Goal: Find specific page/section: Find specific page/section

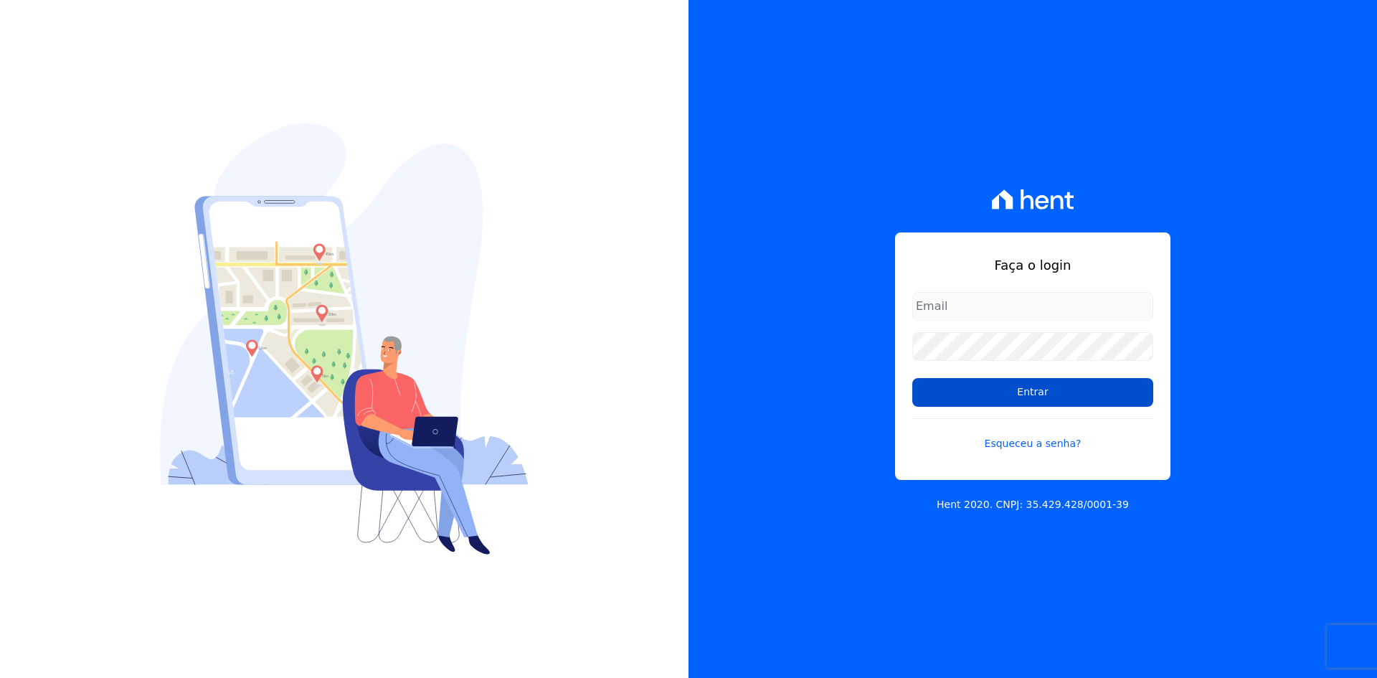
type input "[EMAIL_ADDRESS][DOMAIN_NAME]"
click at [935, 391] on input "Entrar" at bounding box center [1032, 392] width 241 height 29
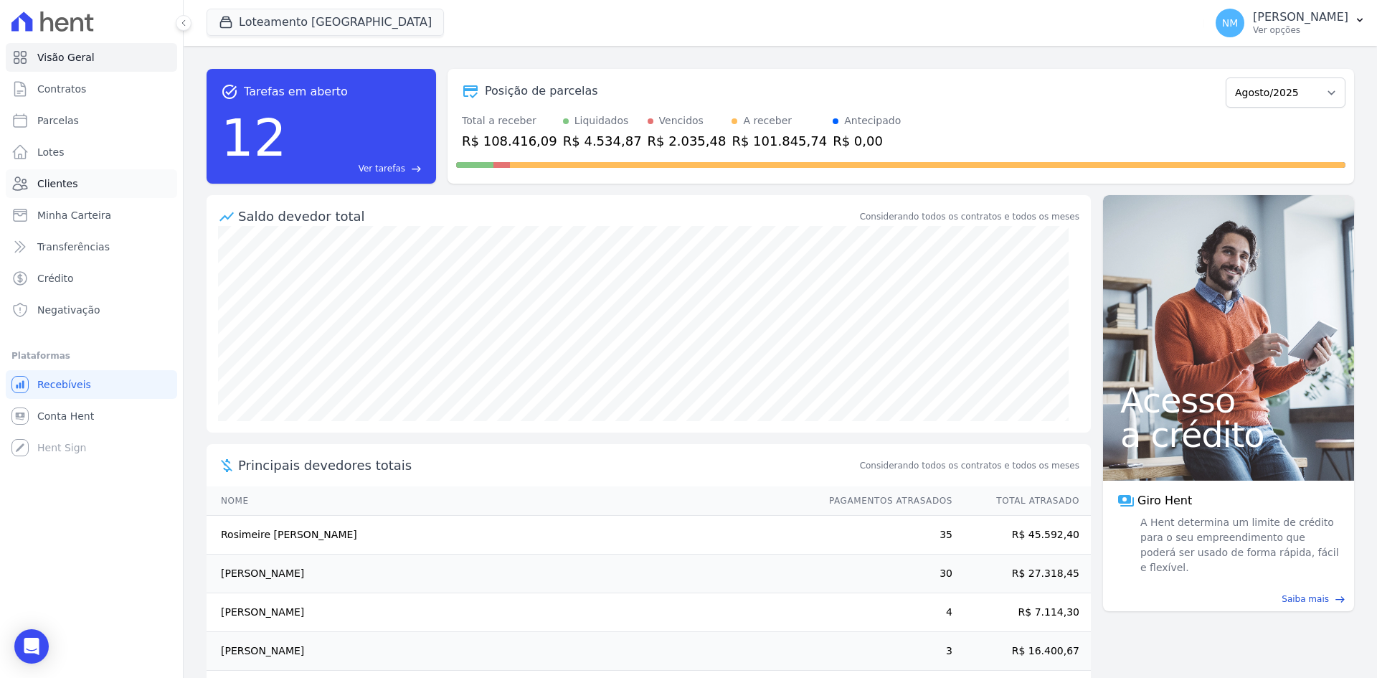
click at [71, 180] on span "Clientes" at bounding box center [57, 183] width 40 height 14
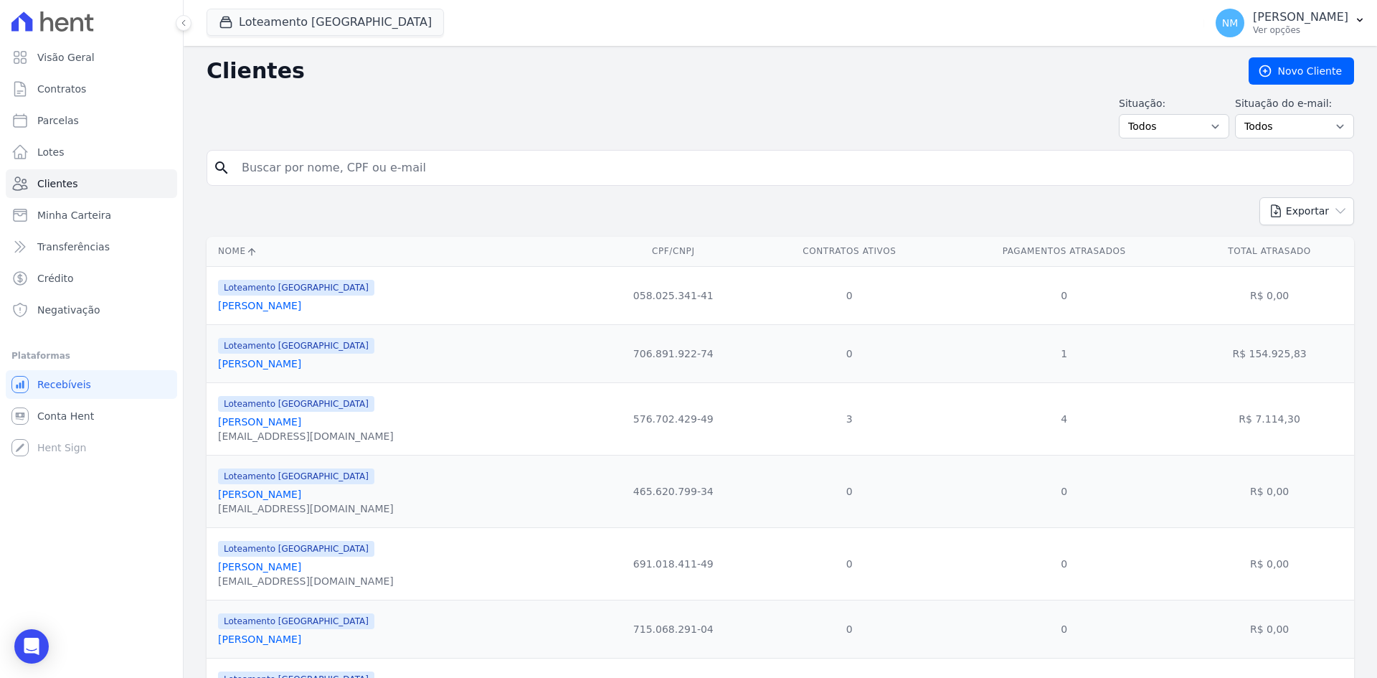
click at [364, 168] on input "search" at bounding box center [790, 167] width 1114 height 29
type input "[PERSON_NAME]"
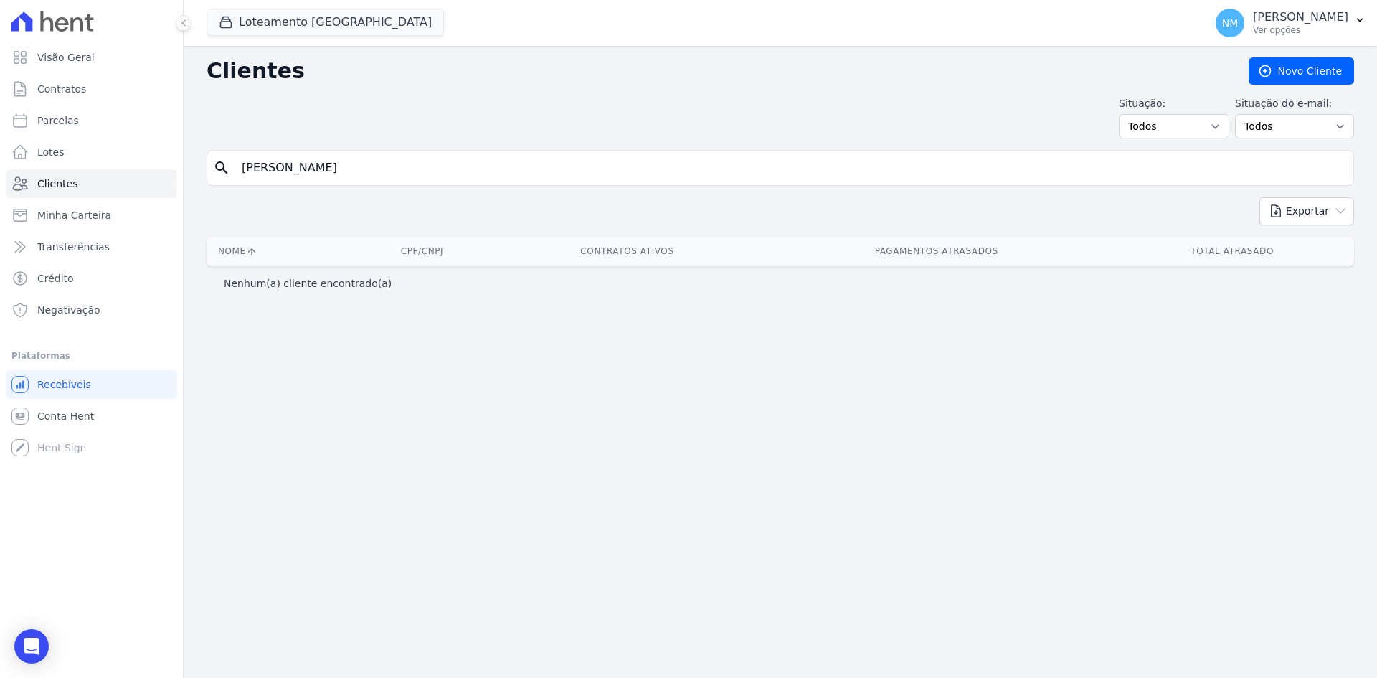
drag, startPoint x: 299, startPoint y: 156, endPoint x: 240, endPoint y: 157, distance: 58.8
click at [240, 157] on input "[PERSON_NAME]" at bounding box center [790, 167] width 1114 height 29
type input "c"
type input "Critiano firigolo"
click at [373, 168] on input "Critiano firigolo" at bounding box center [790, 167] width 1114 height 29
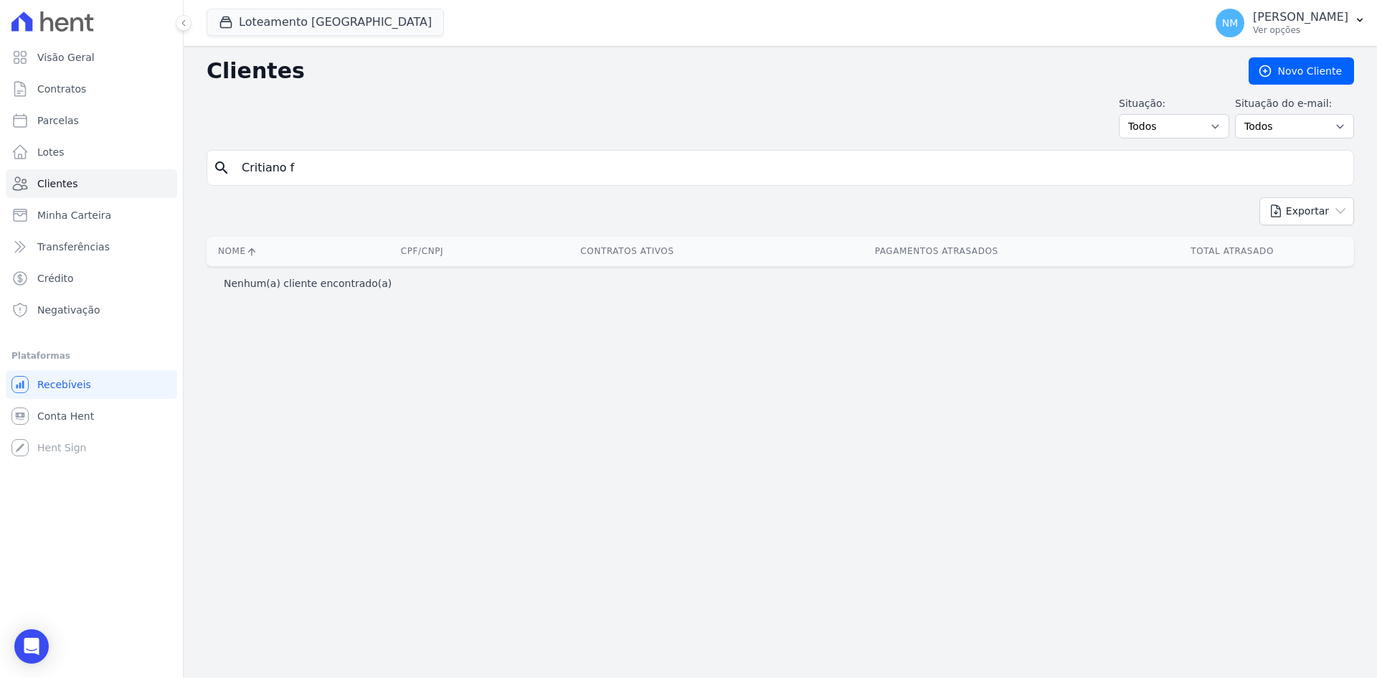
click at [256, 167] on input "Critiano f" at bounding box center [790, 167] width 1114 height 29
click at [310, 161] on input "Cristiano f" at bounding box center [790, 167] width 1114 height 29
type input "Cristiano Firigolo"
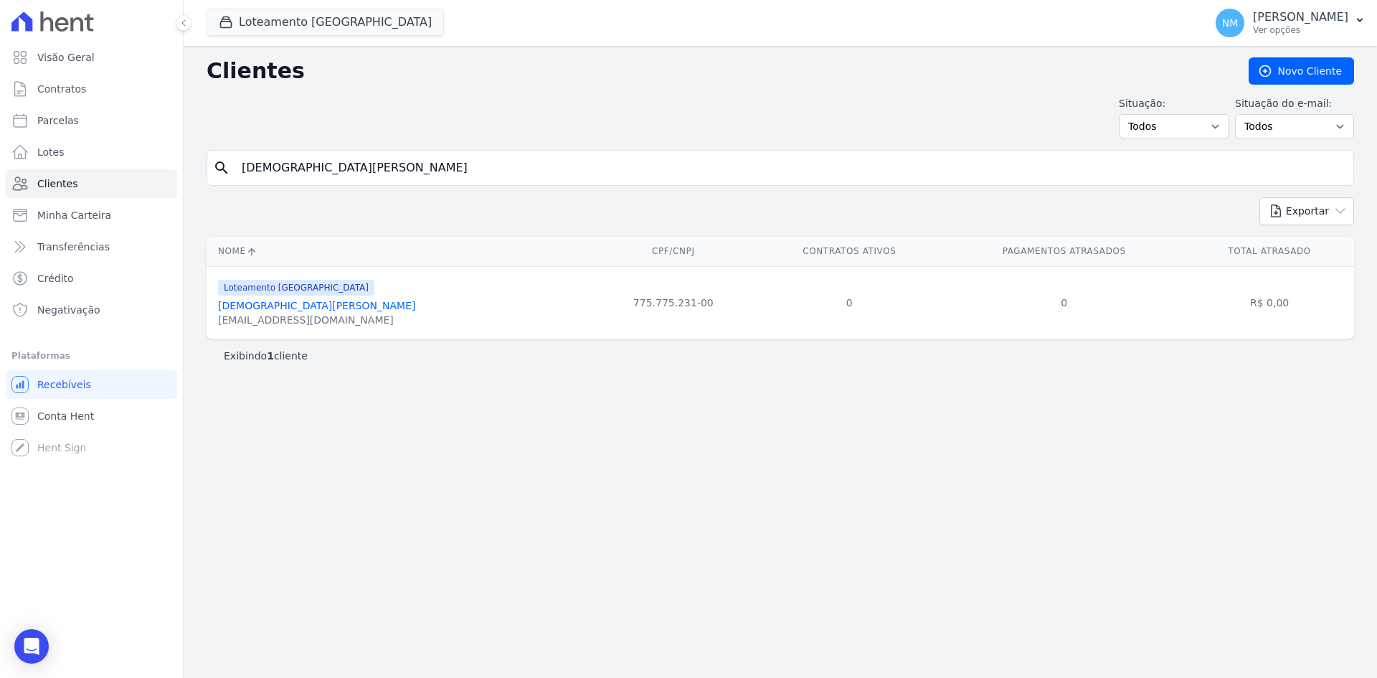
click at [291, 305] on link "Cristiano Firigolo De Oliveira" at bounding box center [316, 305] width 197 height 11
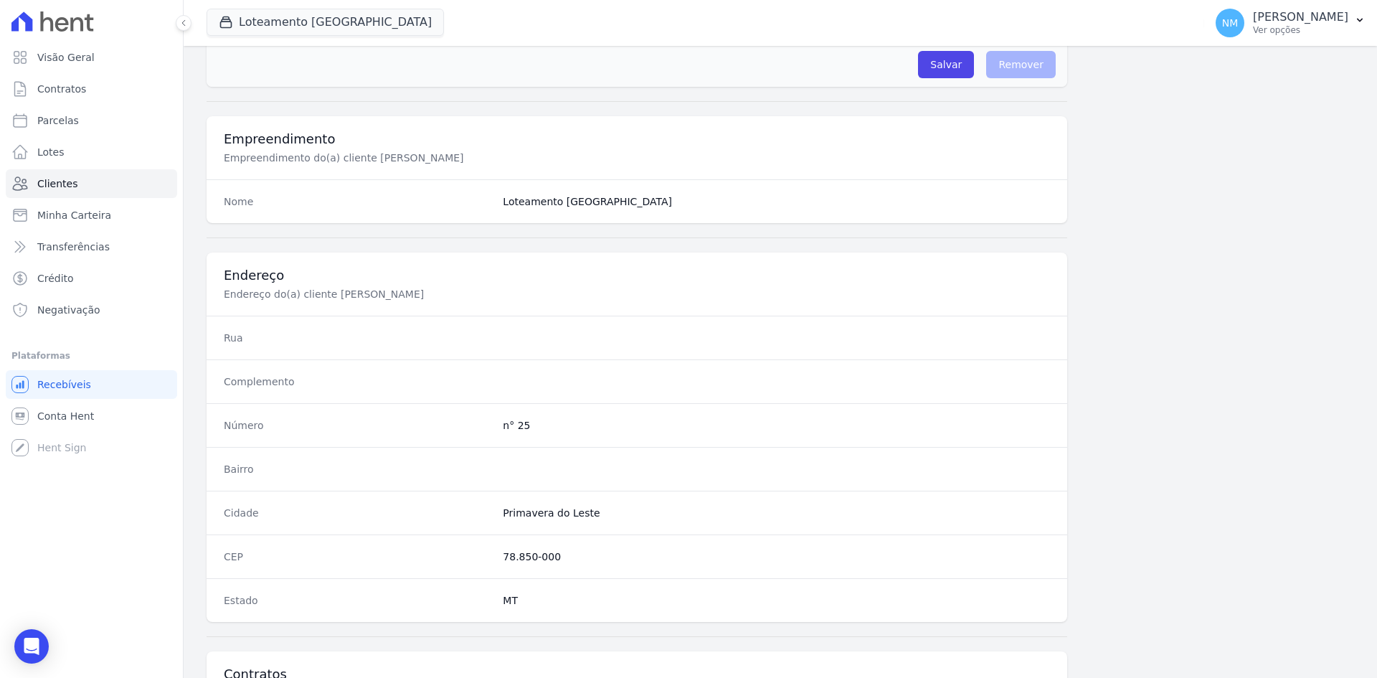
scroll to position [664, 0]
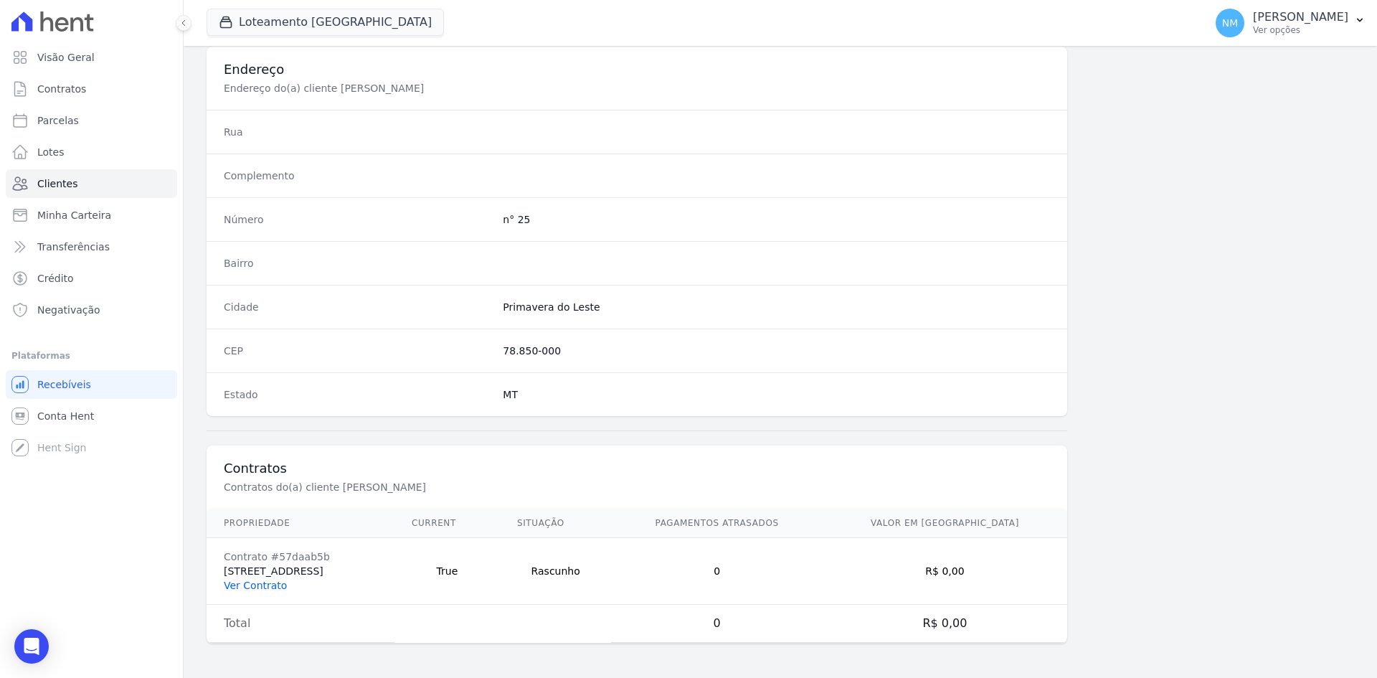
click at [265, 587] on link "Ver Contrato" at bounding box center [255, 584] width 63 height 11
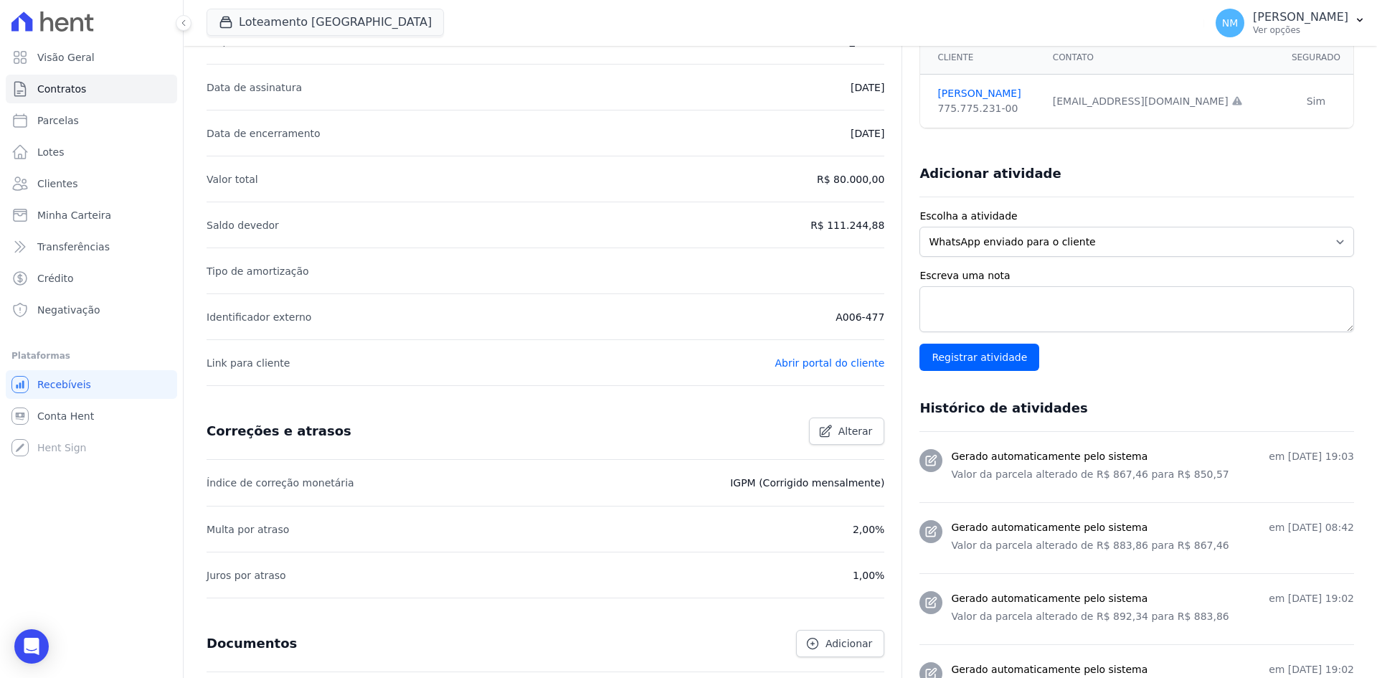
scroll to position [287, 0]
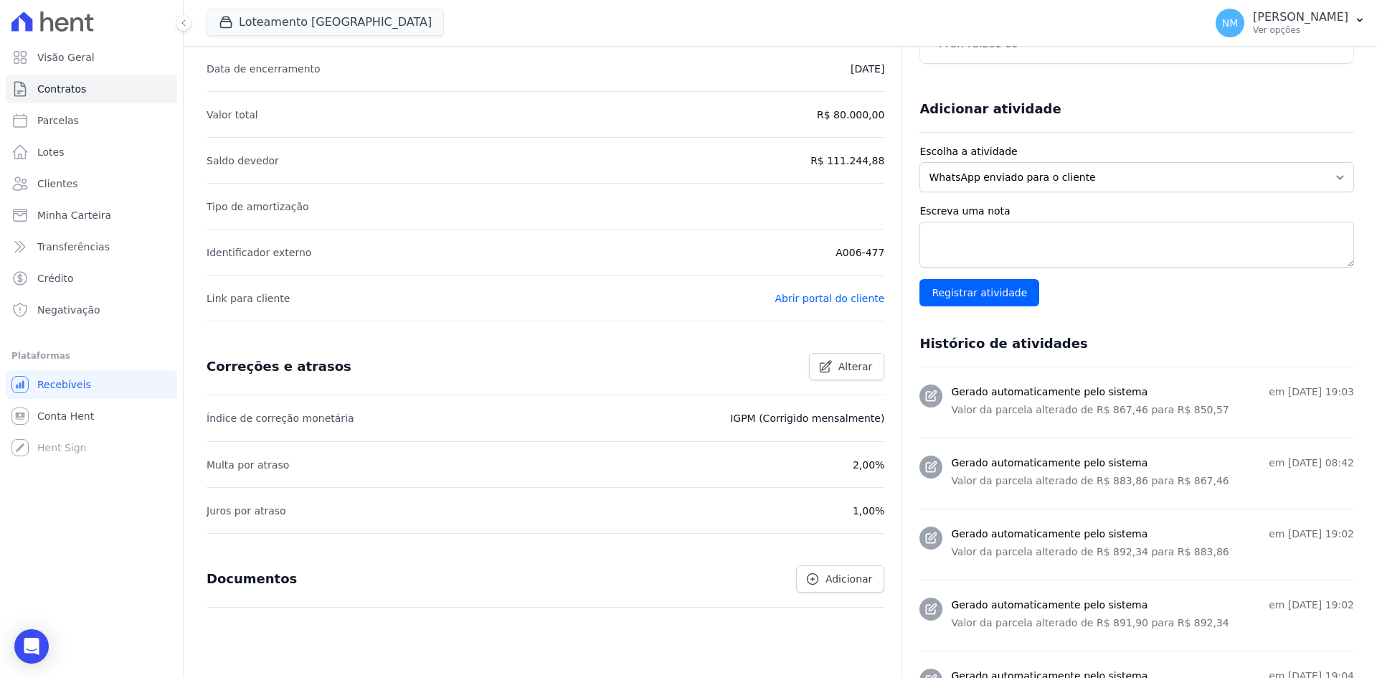
drag, startPoint x: 794, startPoint y: 156, endPoint x: 885, endPoint y: 151, distance: 91.2
click at [1221, 295] on div "Escreva uma nota Registrar atividade" at bounding box center [1136, 255] width 435 height 103
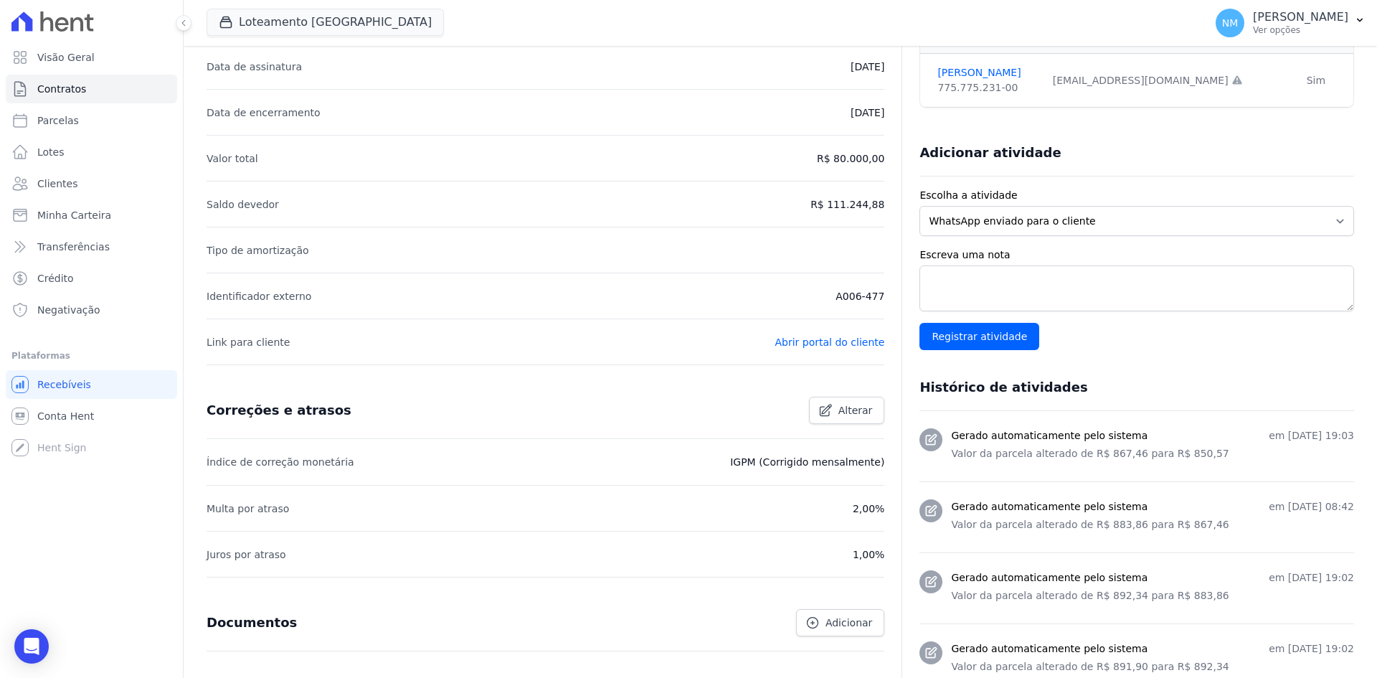
scroll to position [72, 0]
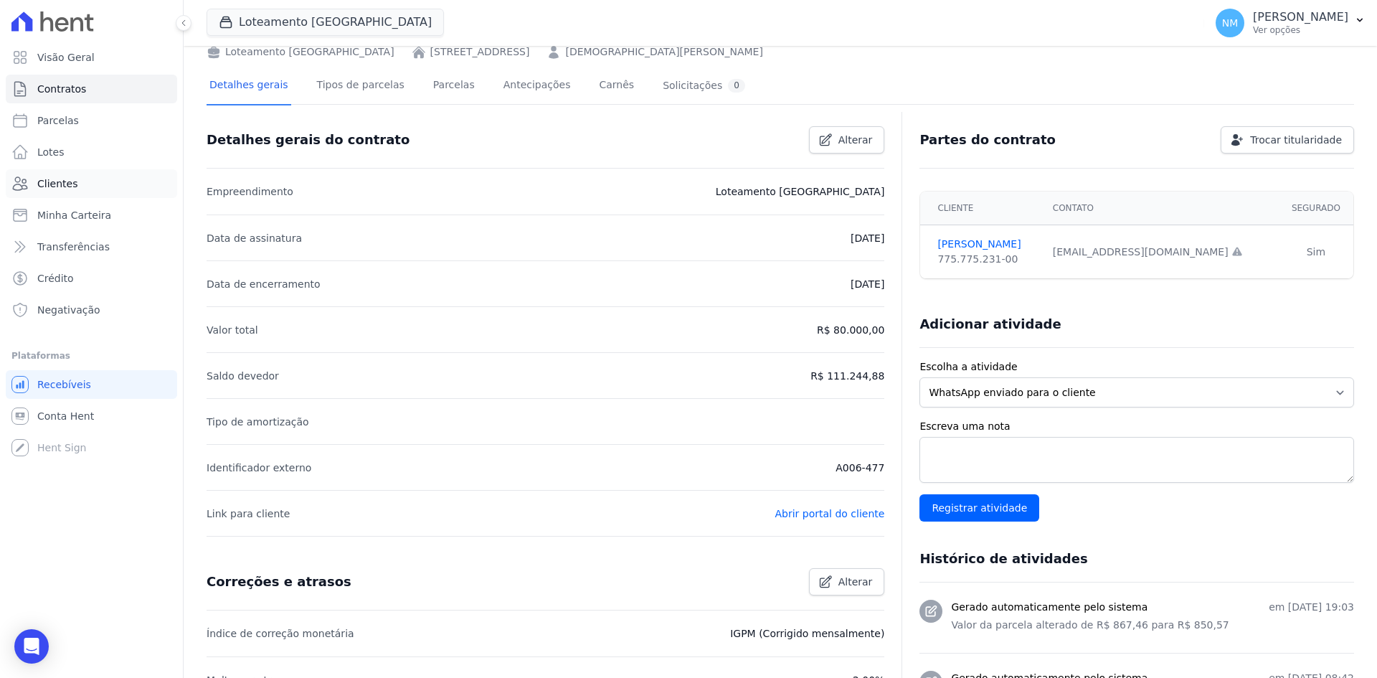
click at [84, 181] on link "Clientes" at bounding box center [91, 183] width 171 height 29
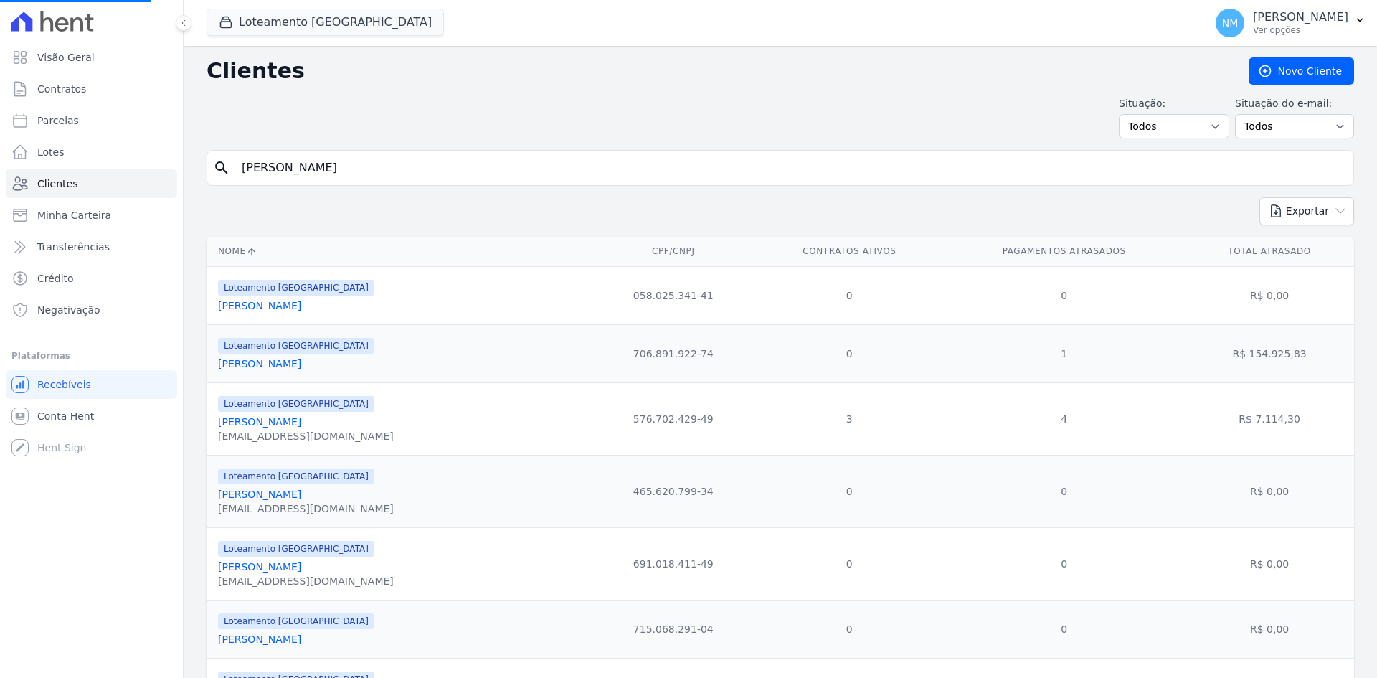
drag, startPoint x: 356, startPoint y: 176, endPoint x: 242, endPoint y: 193, distance: 114.6
click at [242, 193] on form "search Marcelo Fabiano" at bounding box center [779, 173] width 1147 height 47
click at [320, 164] on input "search" at bounding box center [790, 167] width 1114 height 29
type input "Geovane"
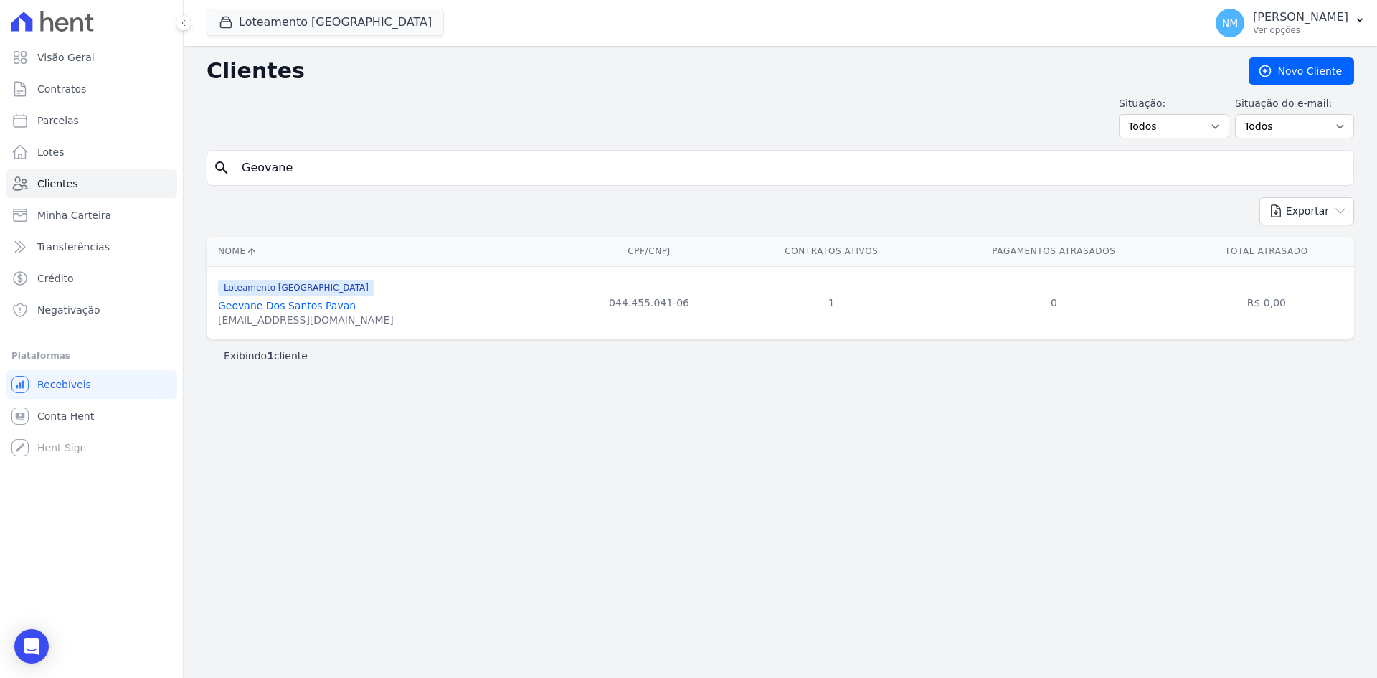
click at [317, 304] on link "Geovane Dos Santos Pavan" at bounding box center [287, 305] width 138 height 11
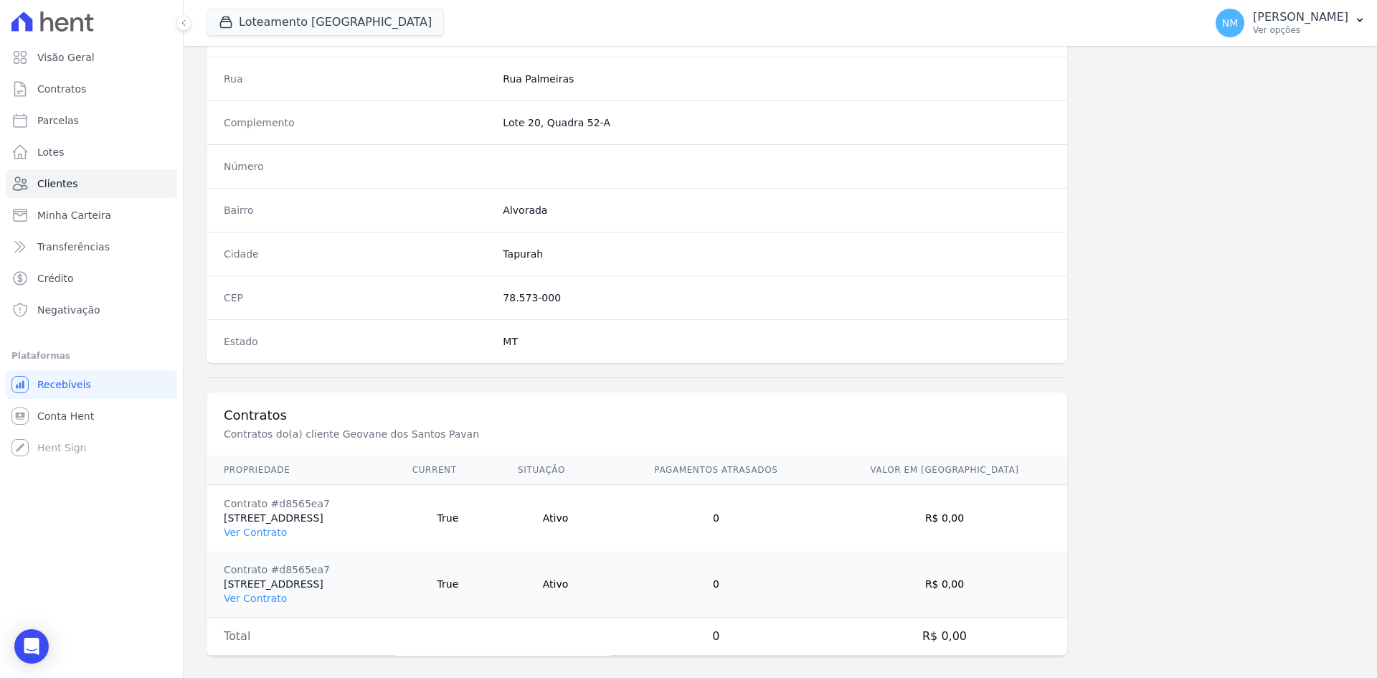
scroll to position [730, 0]
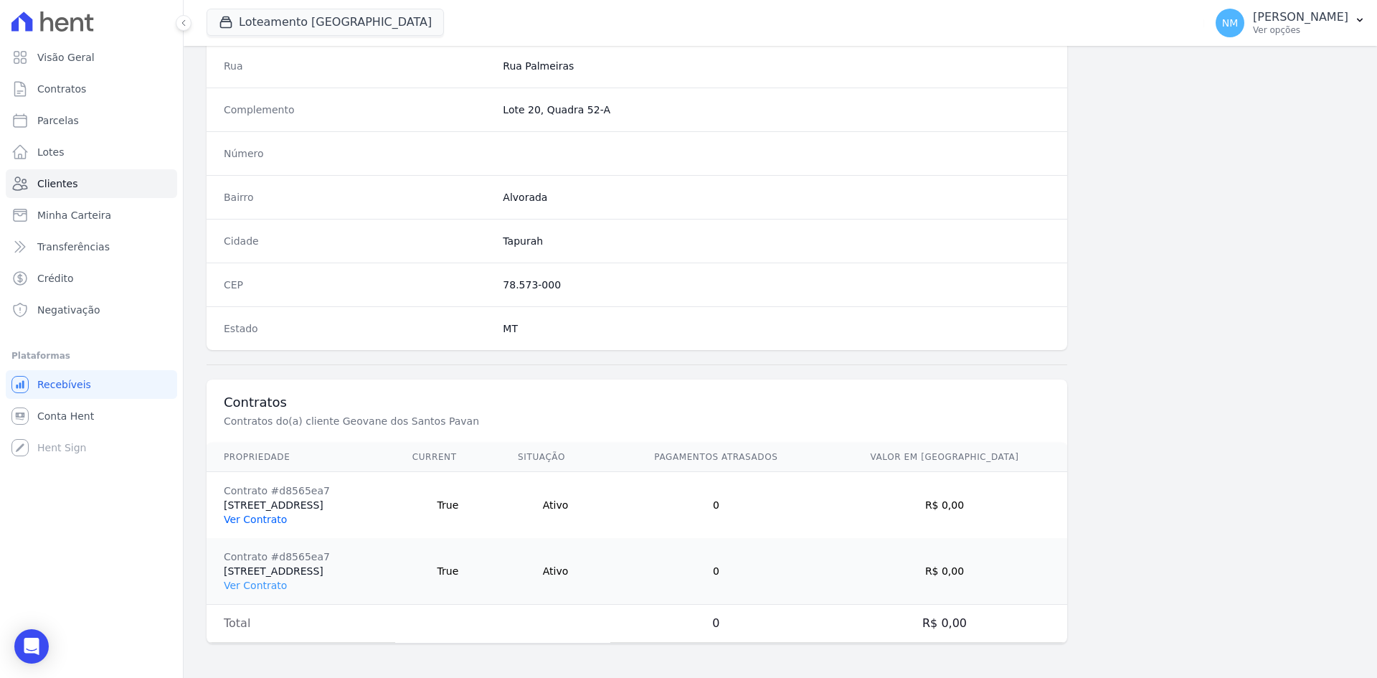
click at [267, 518] on link "Ver Contrato" at bounding box center [255, 518] width 63 height 11
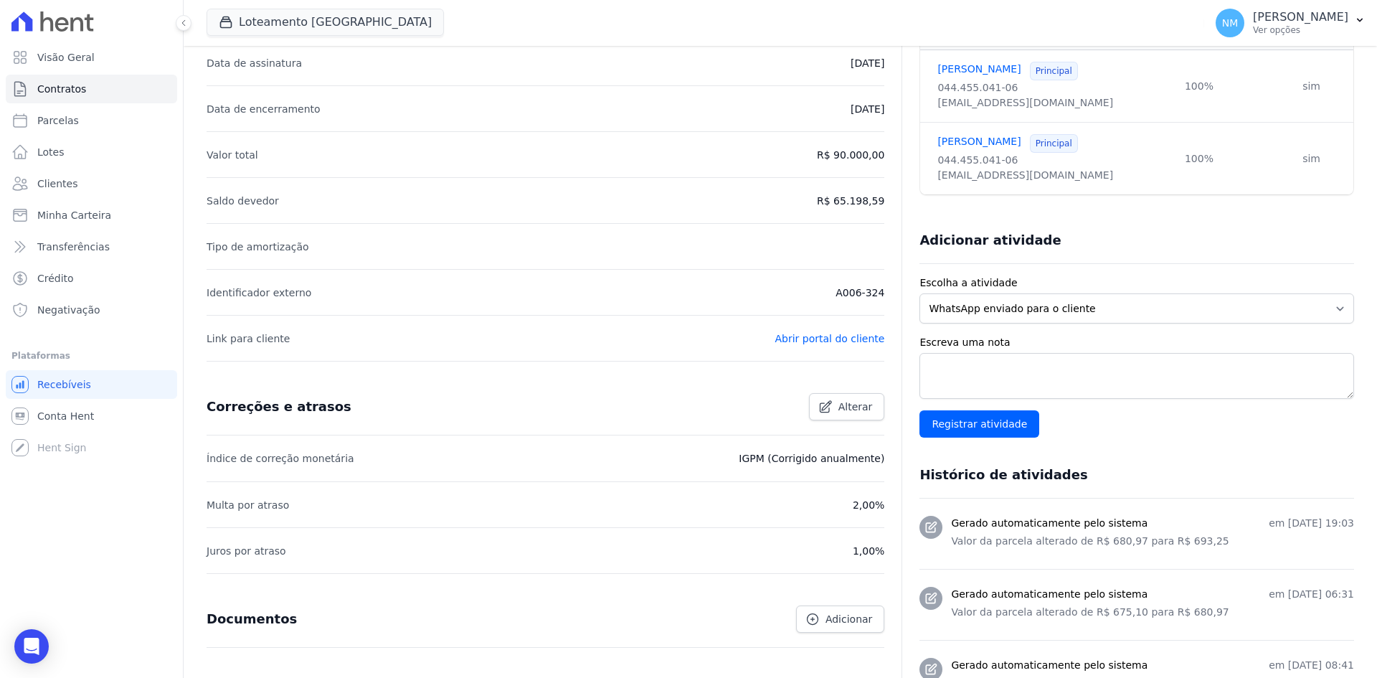
scroll to position [215, 0]
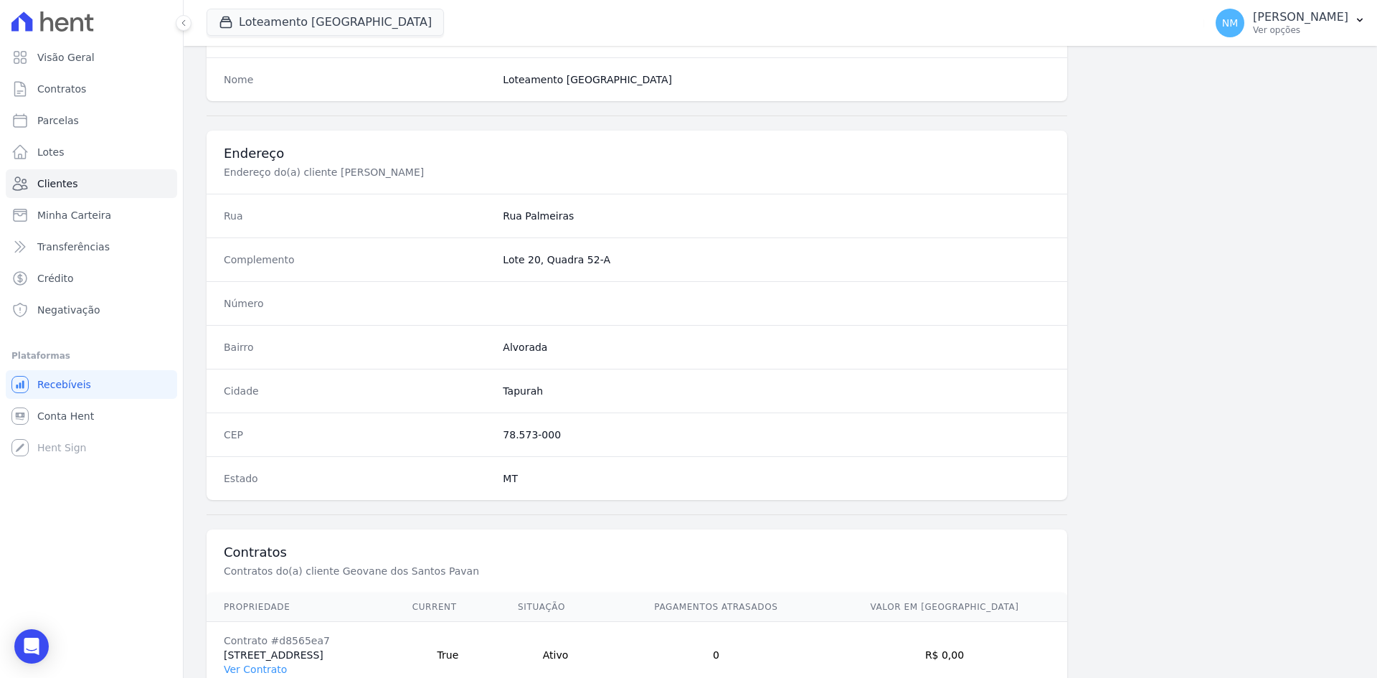
scroll to position [730, 0]
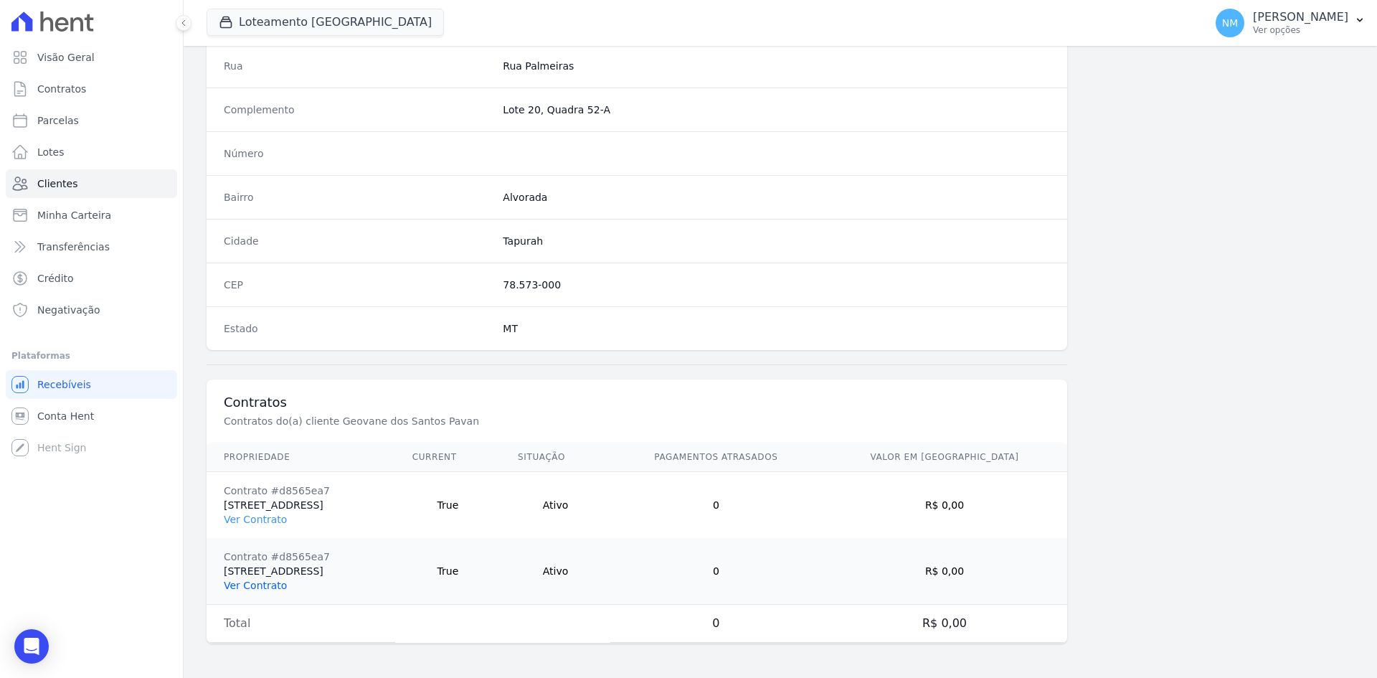
click at [252, 585] on link "Ver Contrato" at bounding box center [255, 584] width 63 height 11
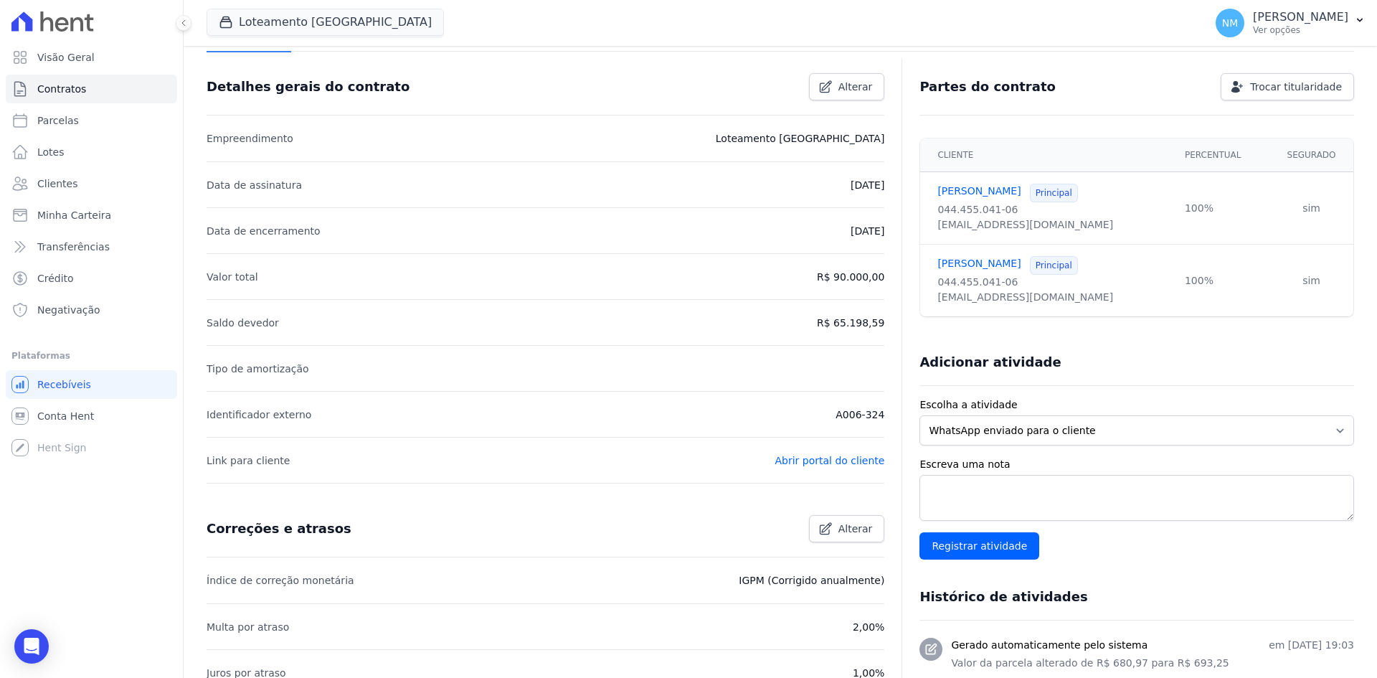
scroll to position [287, 0]
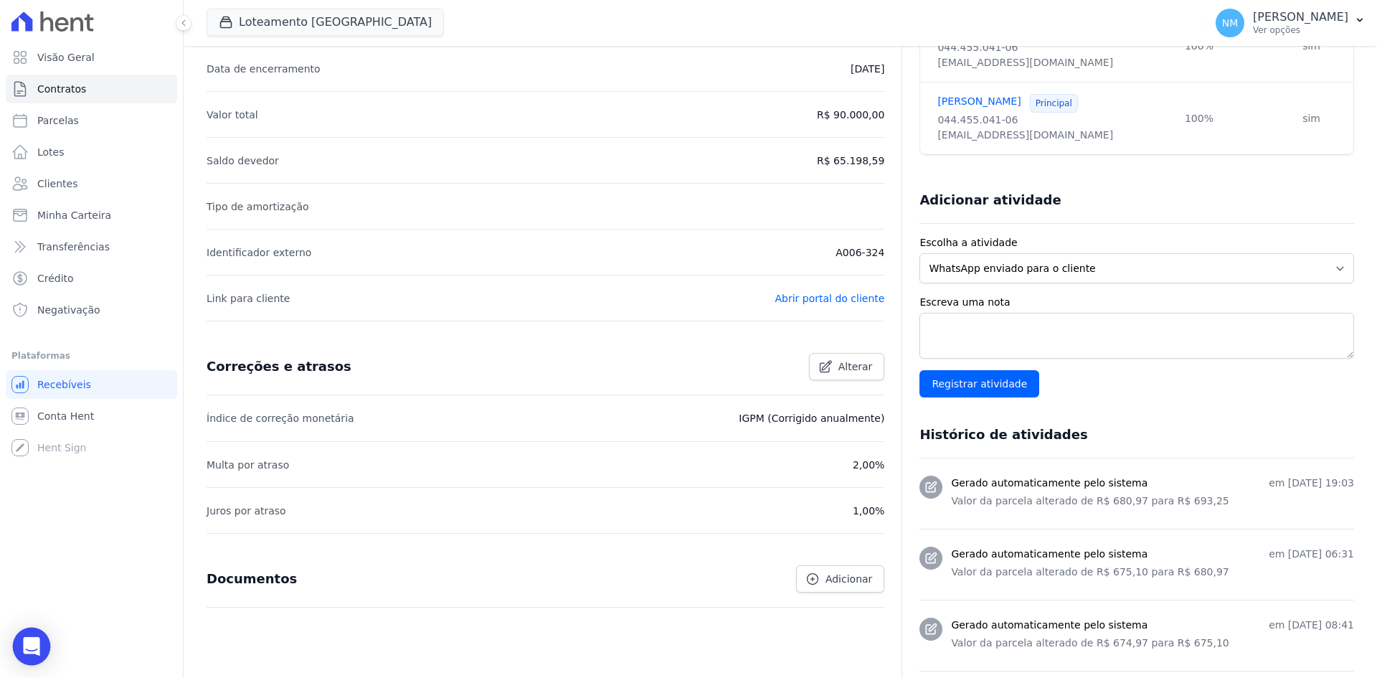
click at [45, 641] on div "Open Intercom Messenger" at bounding box center [32, 646] width 38 height 38
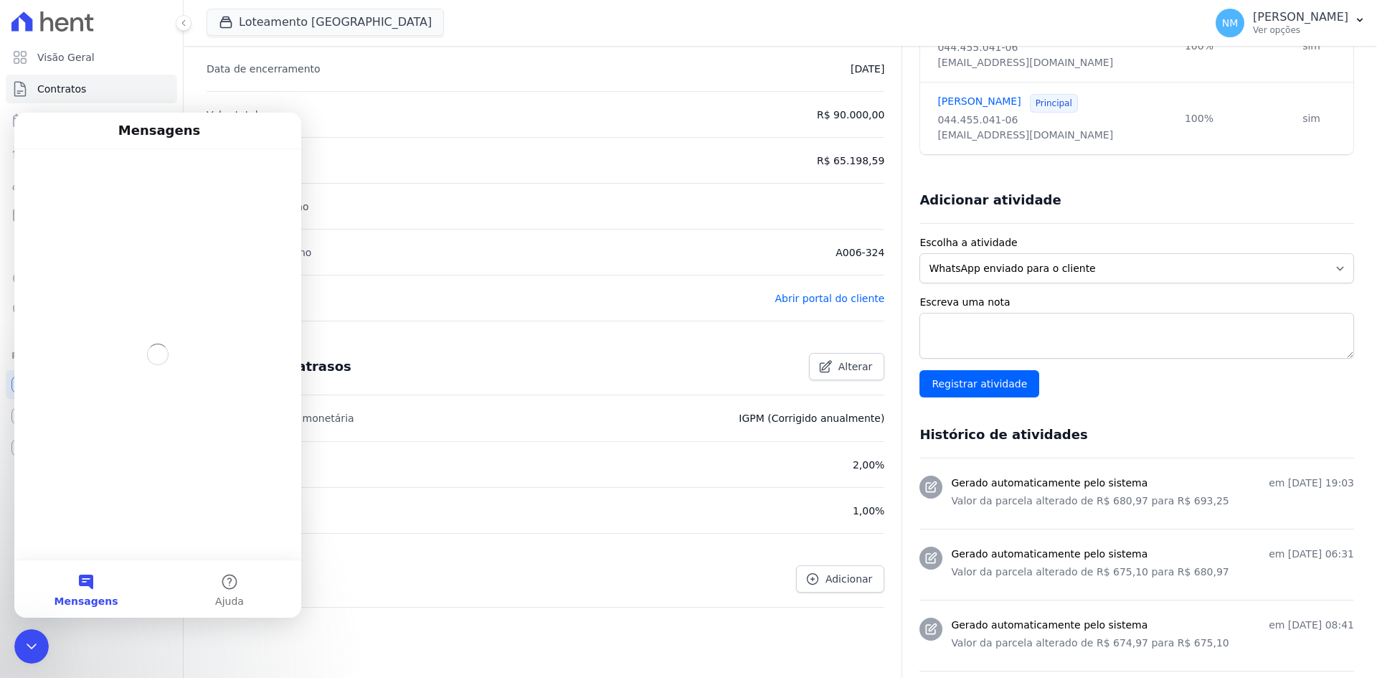
scroll to position [0, 0]
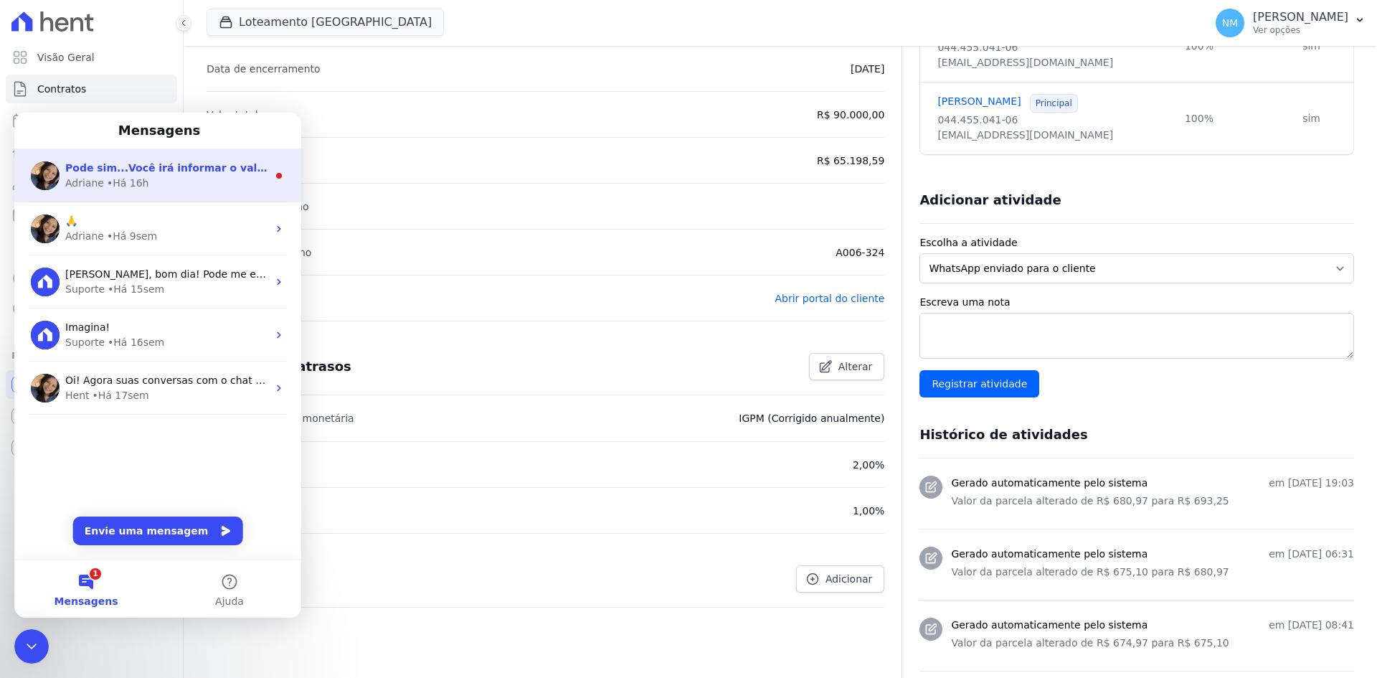
click at [149, 179] on div "Adriane • Há 16h" at bounding box center [166, 183] width 202 height 15
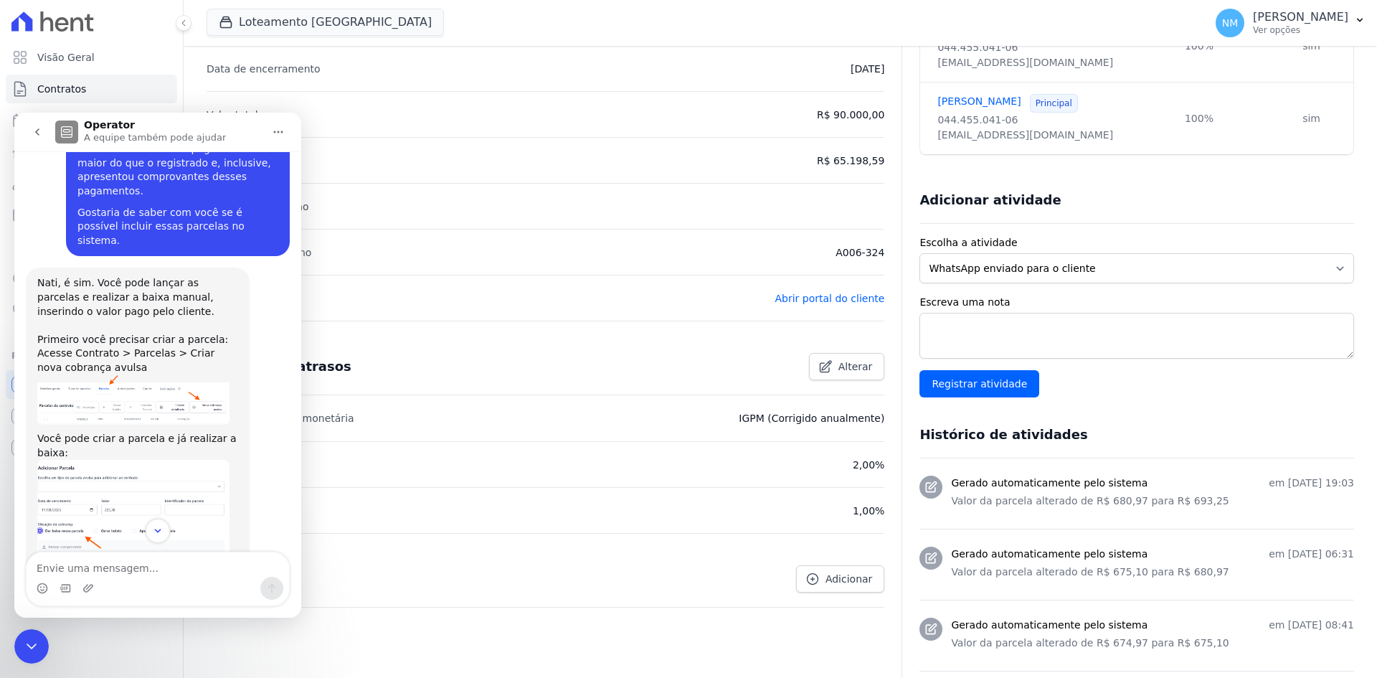
scroll to position [854, 0]
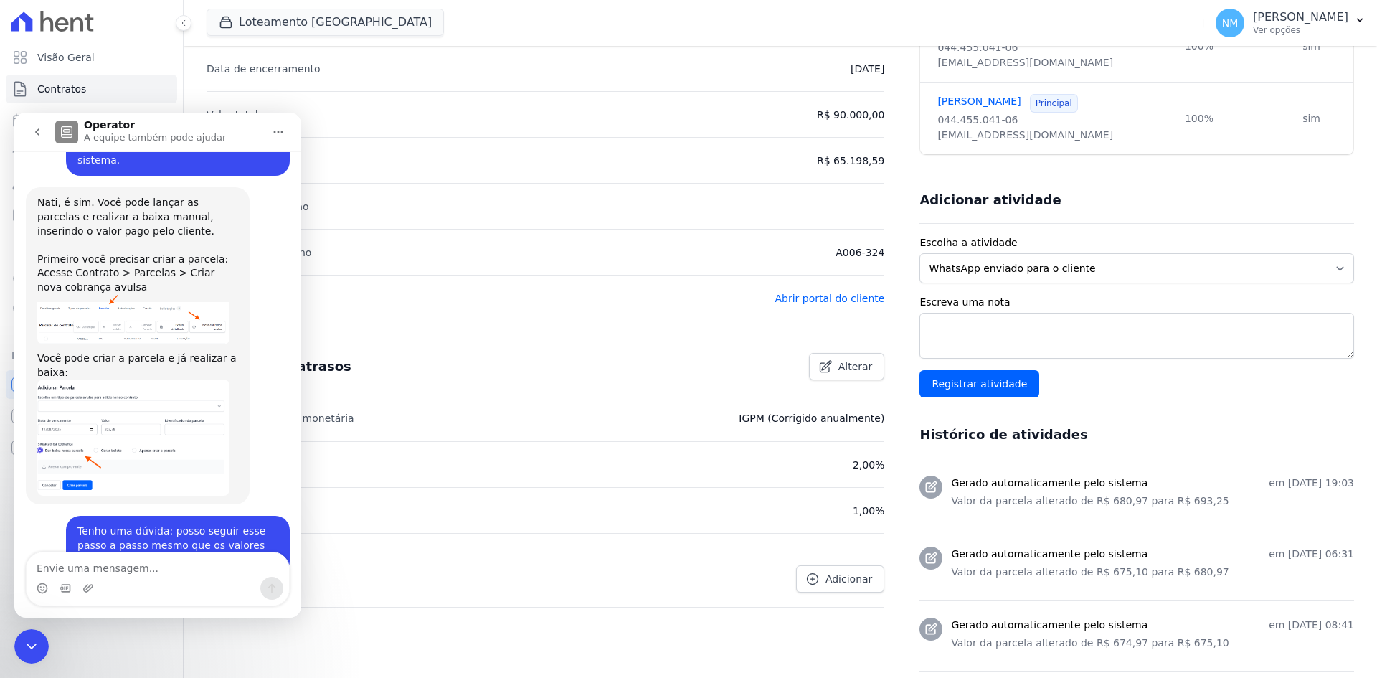
click at [140, 565] on textarea "Envie uma mensagem..." at bounding box center [158, 564] width 262 height 24
type textarea "Oii"
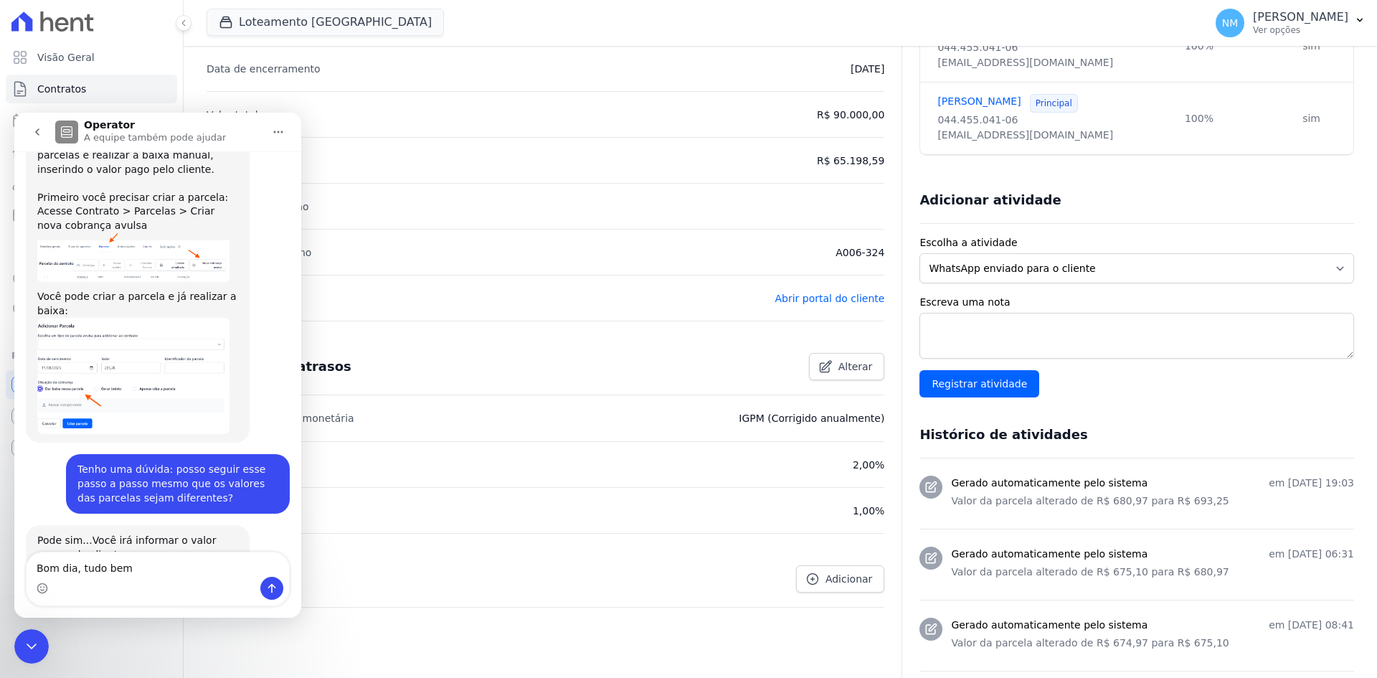
type textarea "Bom dia, tudo bem?"
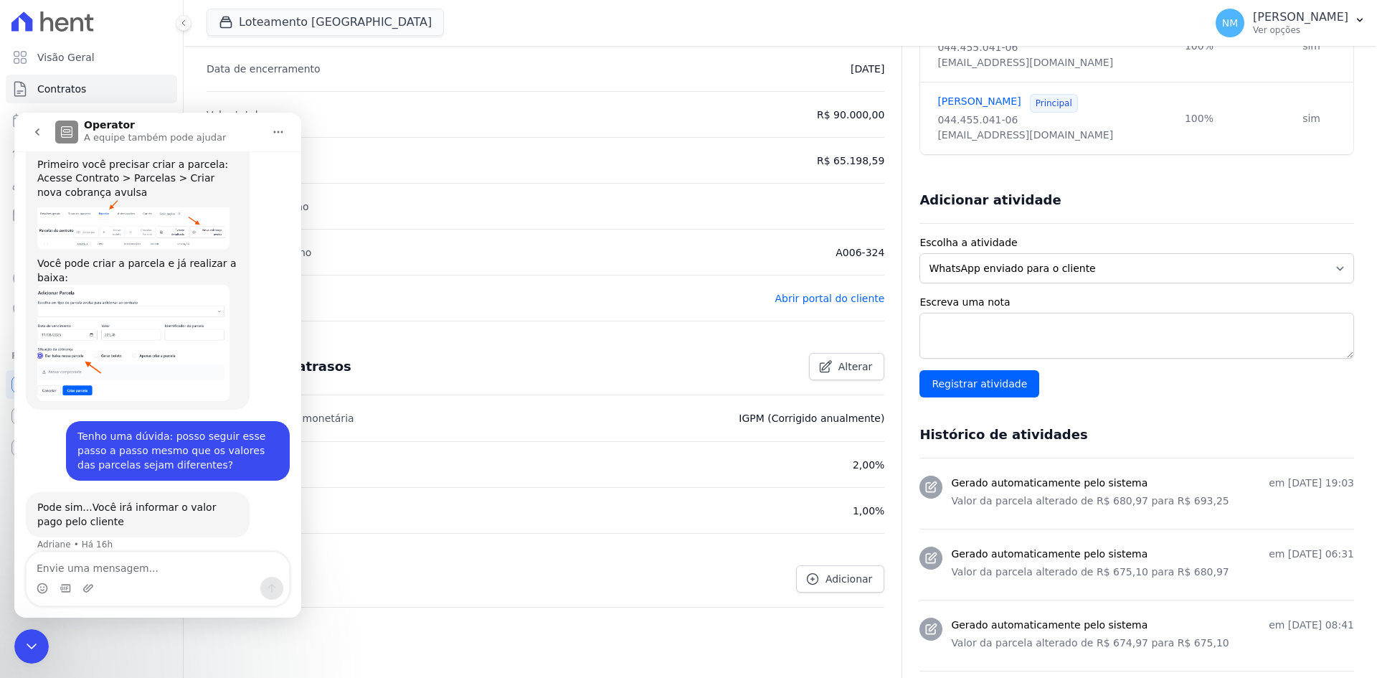
click at [387, 153] on li "Saldo devedor R$ 65.198,59" at bounding box center [545, 160] width 678 height 46
click at [33, 640] on icon "Encerramento do Messenger da Intercom" at bounding box center [31, 645] width 17 height 17
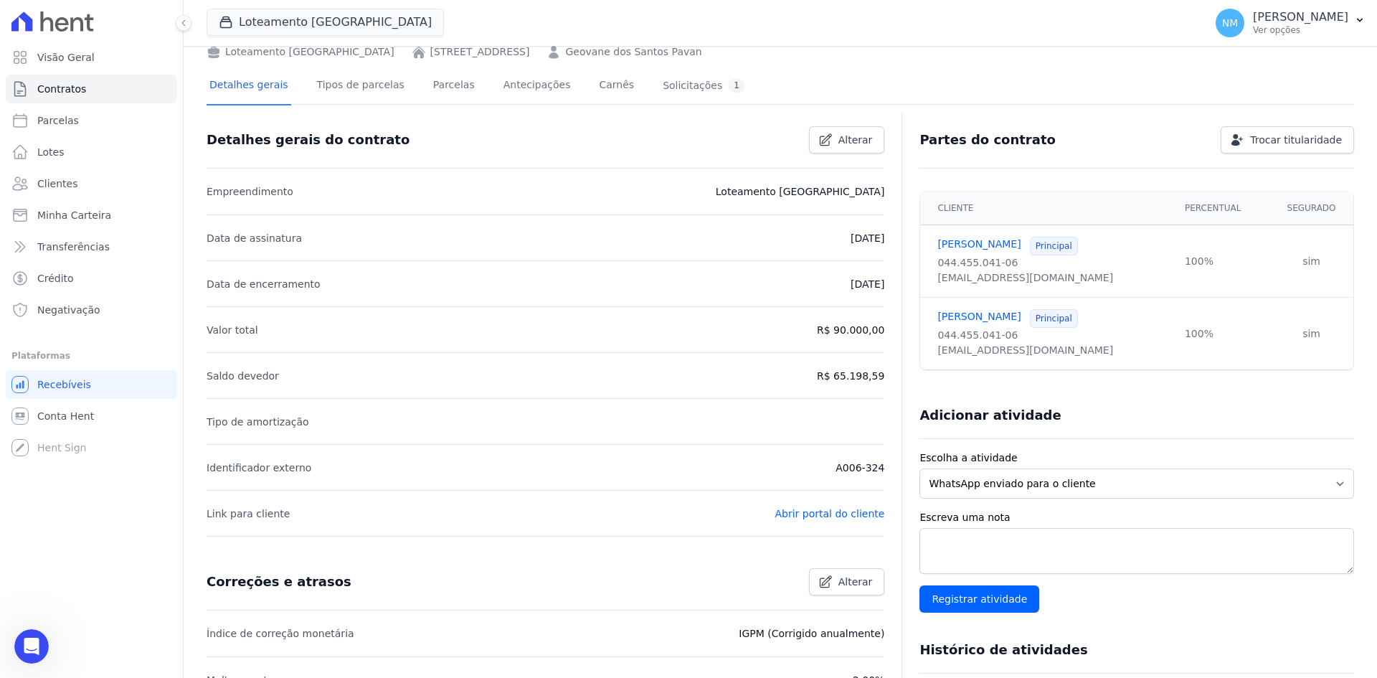
scroll to position [0, 0]
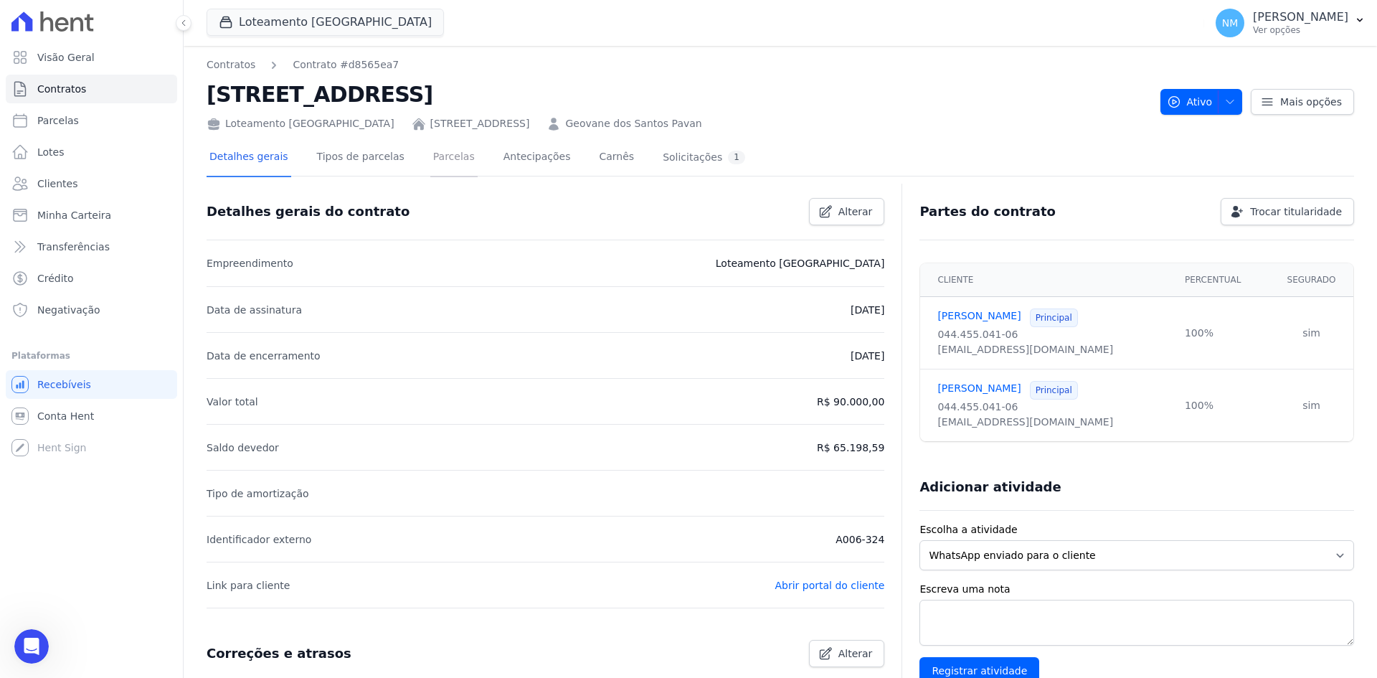
click at [430, 151] on link "Parcelas" at bounding box center [453, 158] width 47 height 38
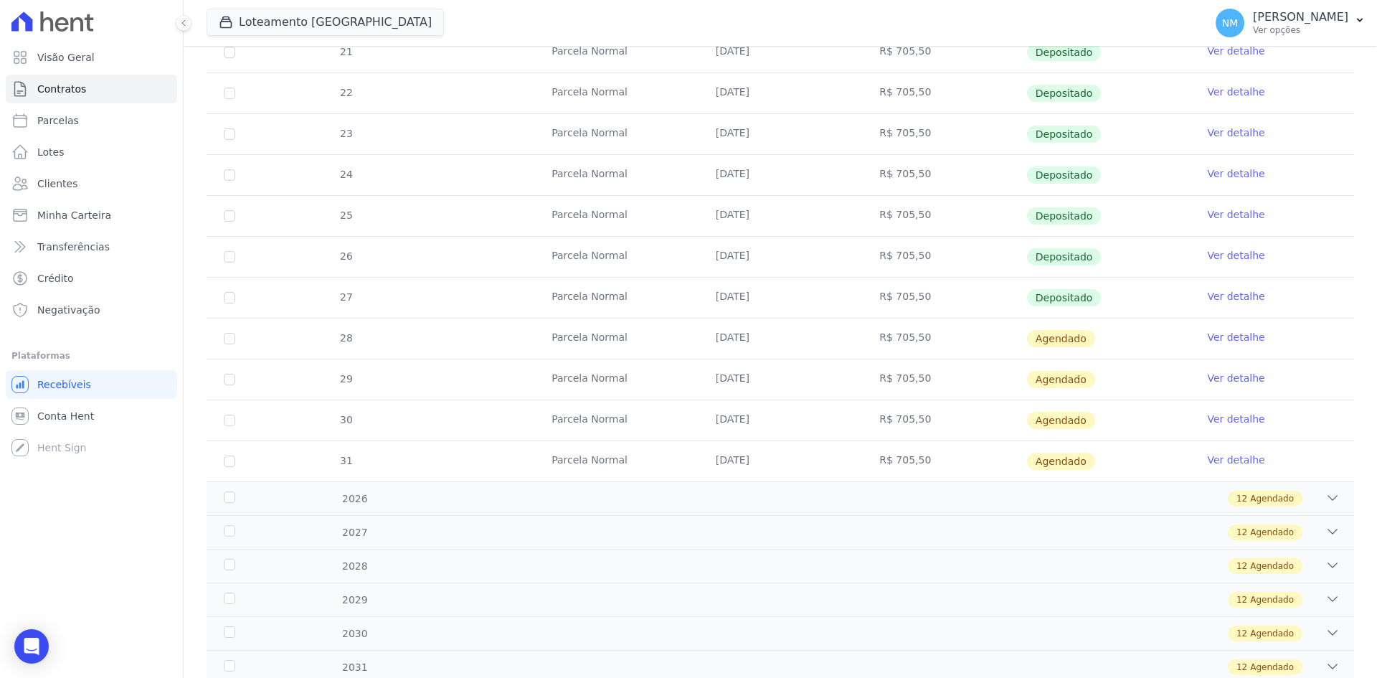
scroll to position [490, 0]
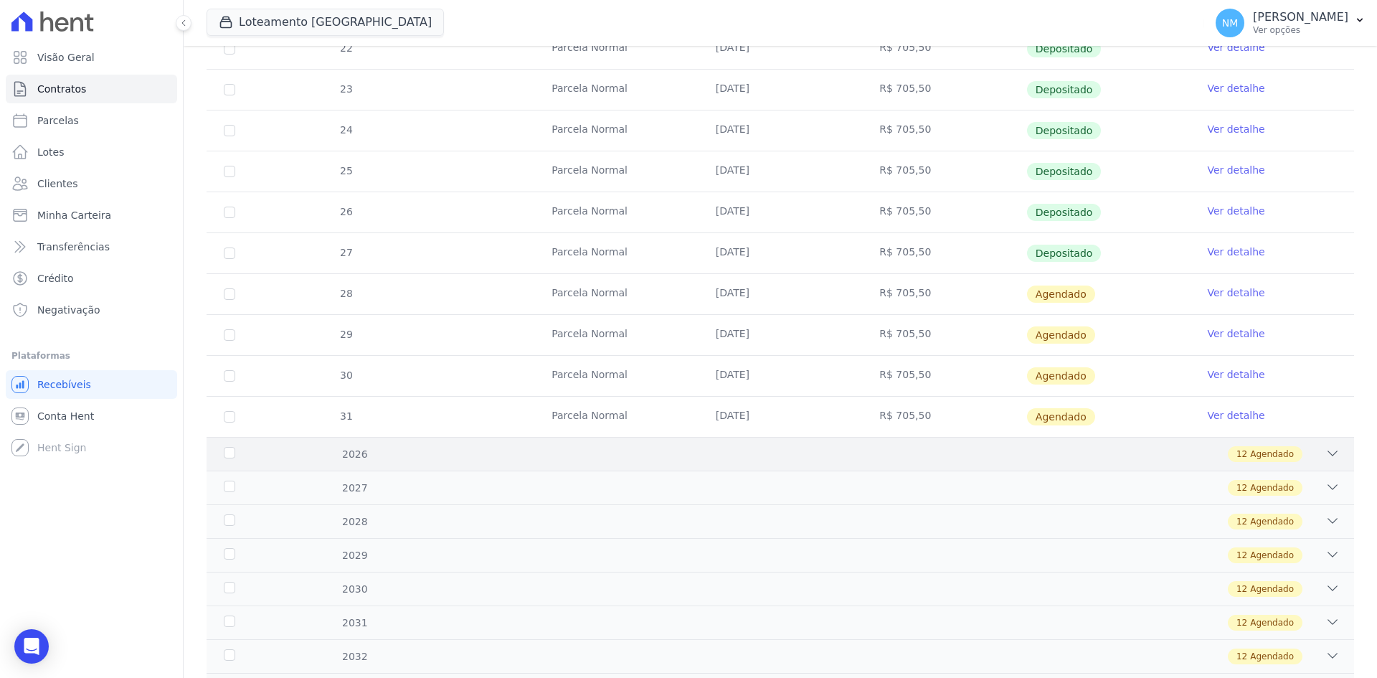
click at [1250, 454] on span "Agendado" at bounding box center [1272, 453] width 44 height 13
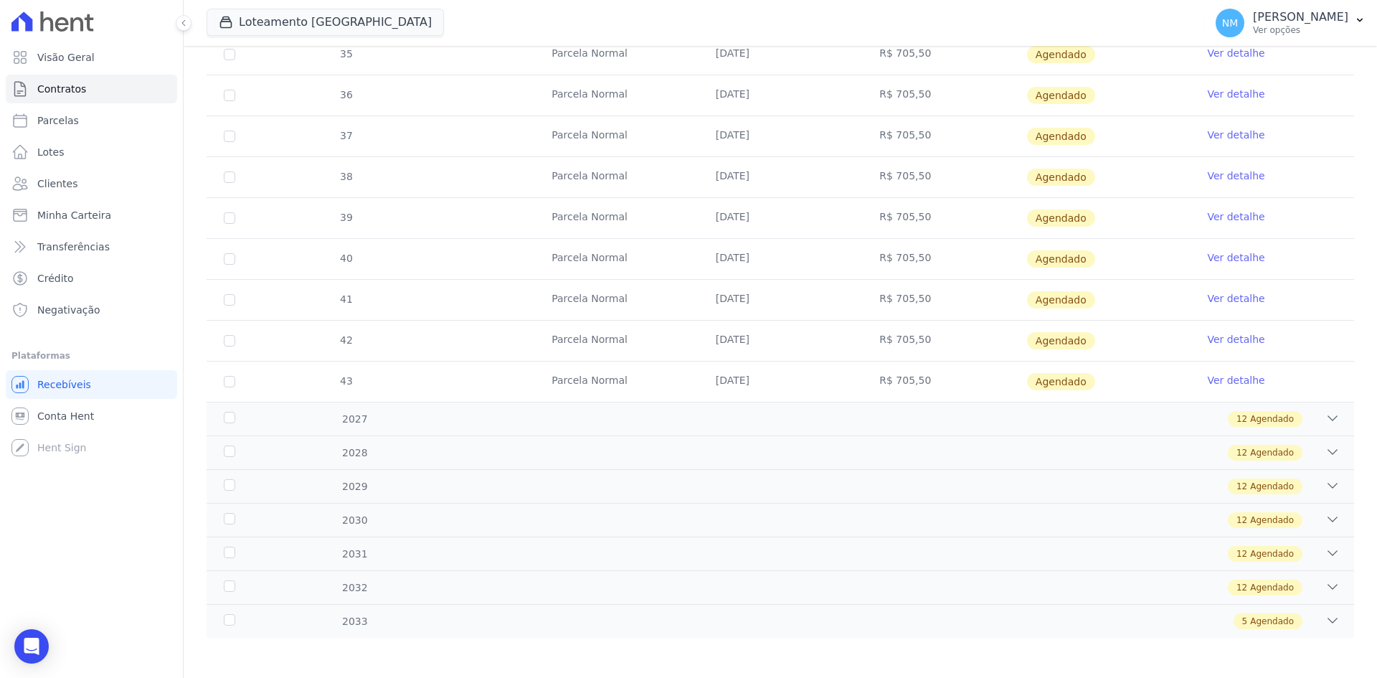
scroll to position [1053, 0]
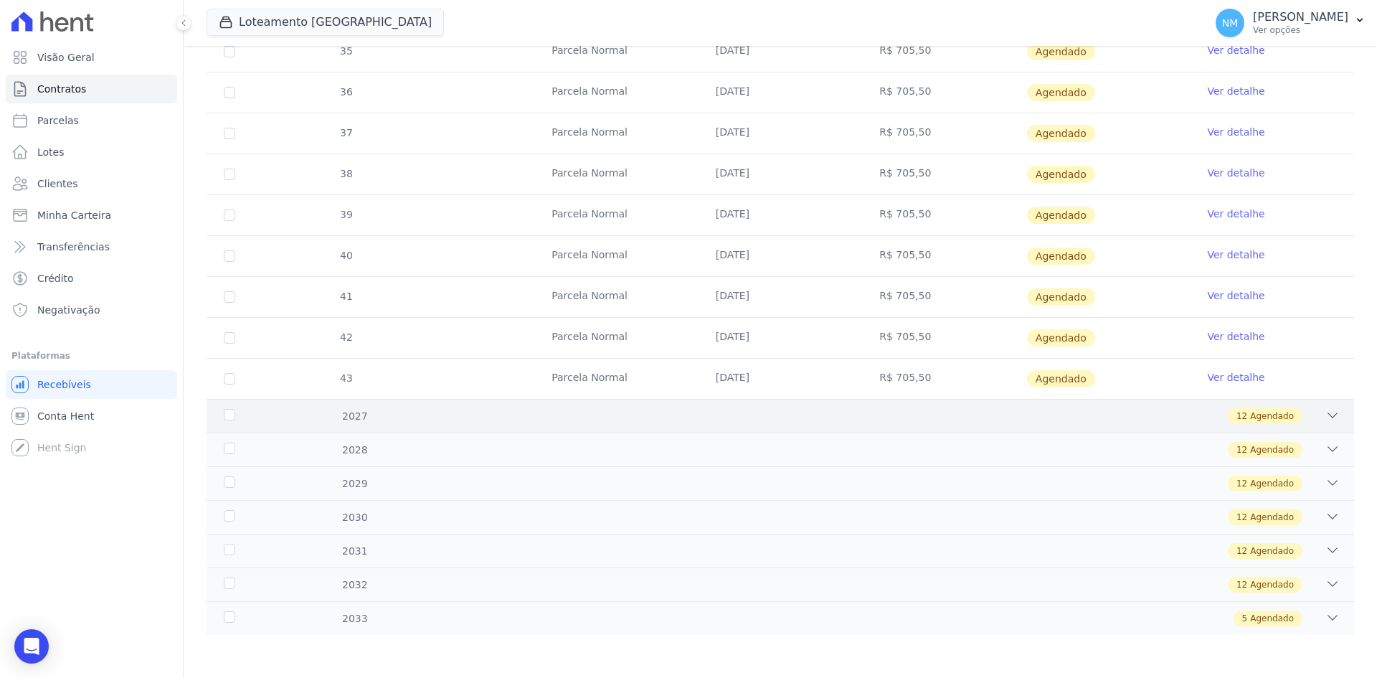
click at [1250, 409] on span "Agendado" at bounding box center [1272, 415] width 44 height 13
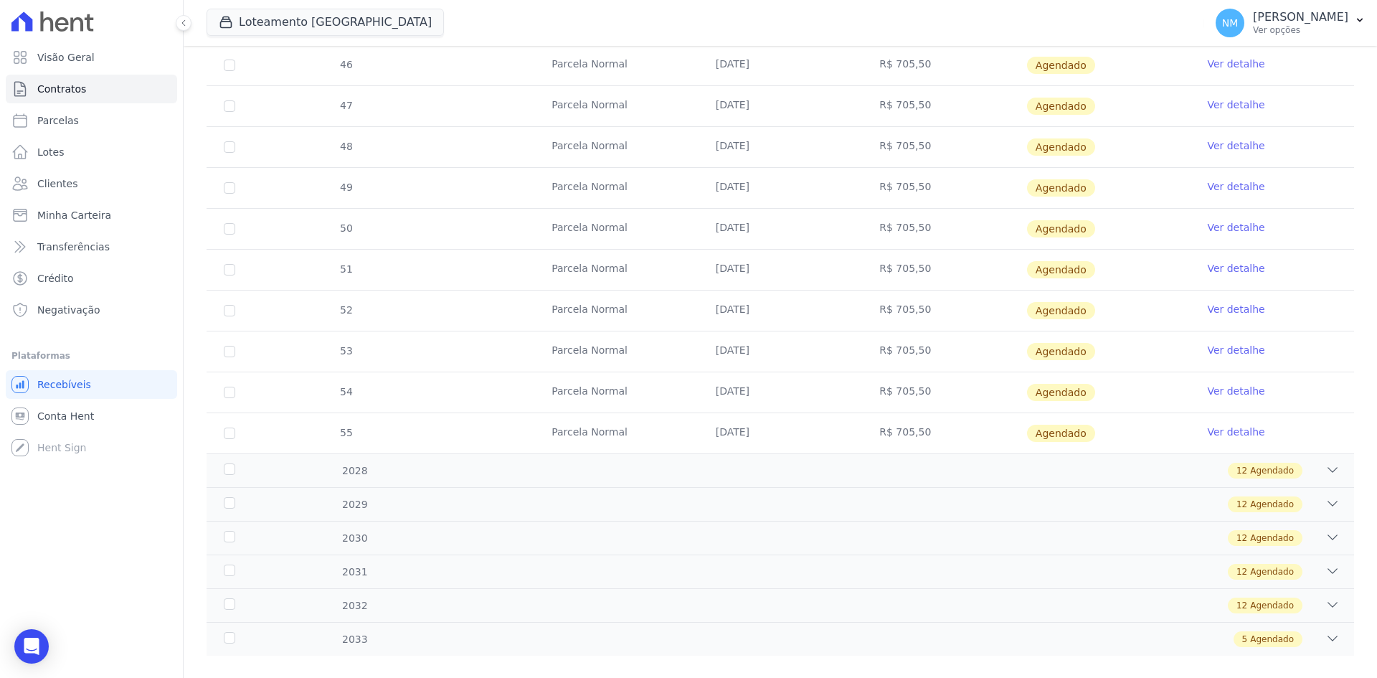
scroll to position [1543, 0]
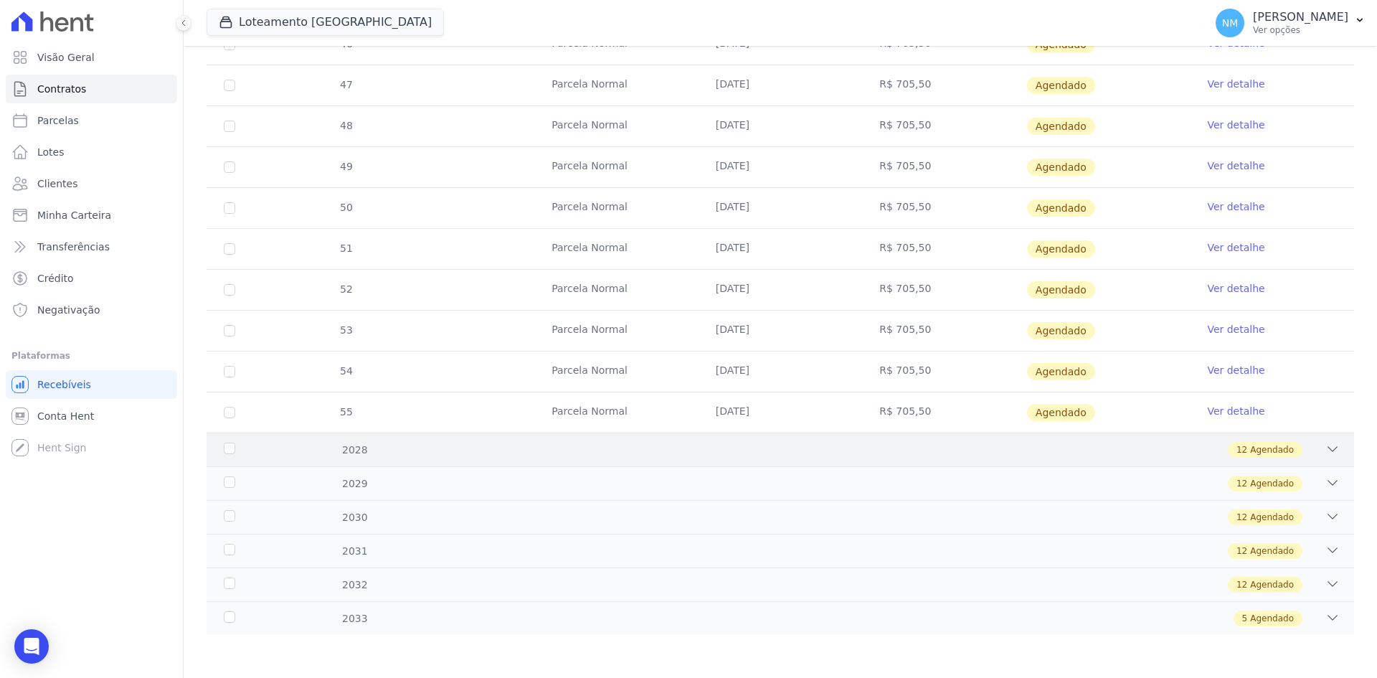
click at [1250, 449] on span "Agendado" at bounding box center [1272, 449] width 44 height 13
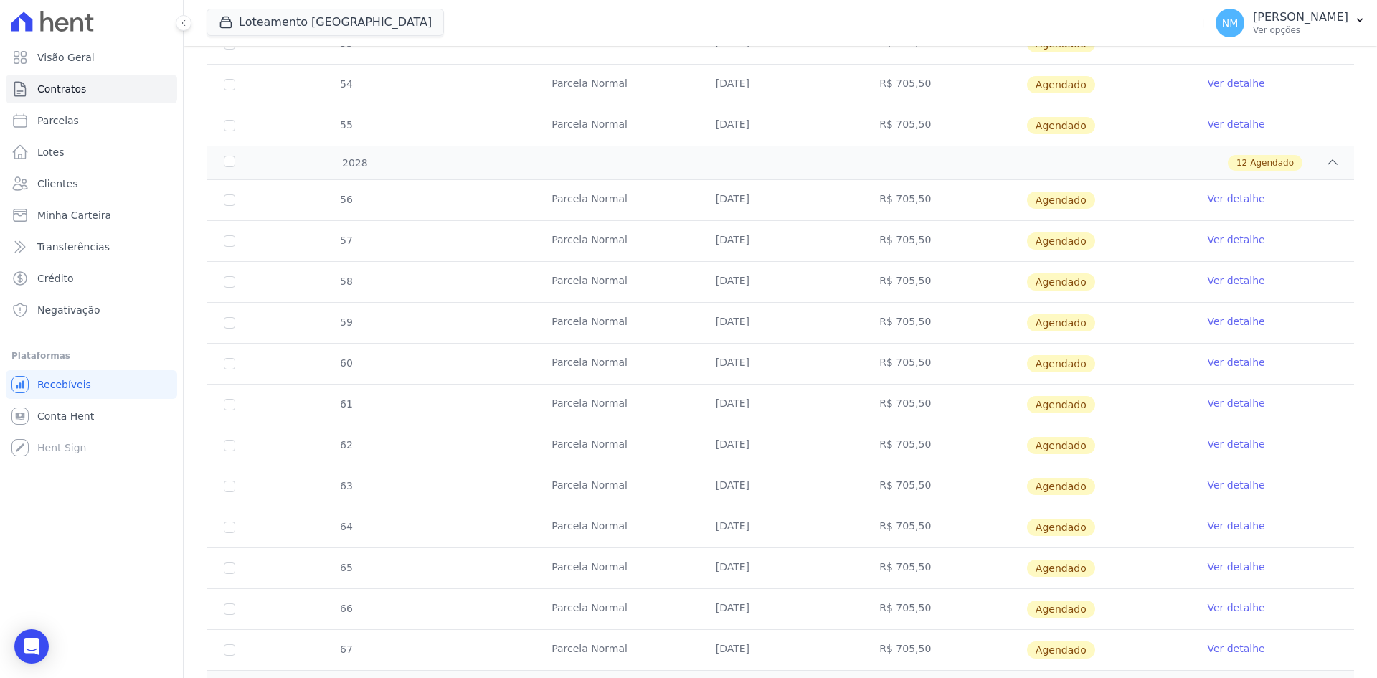
scroll to position [2033, 0]
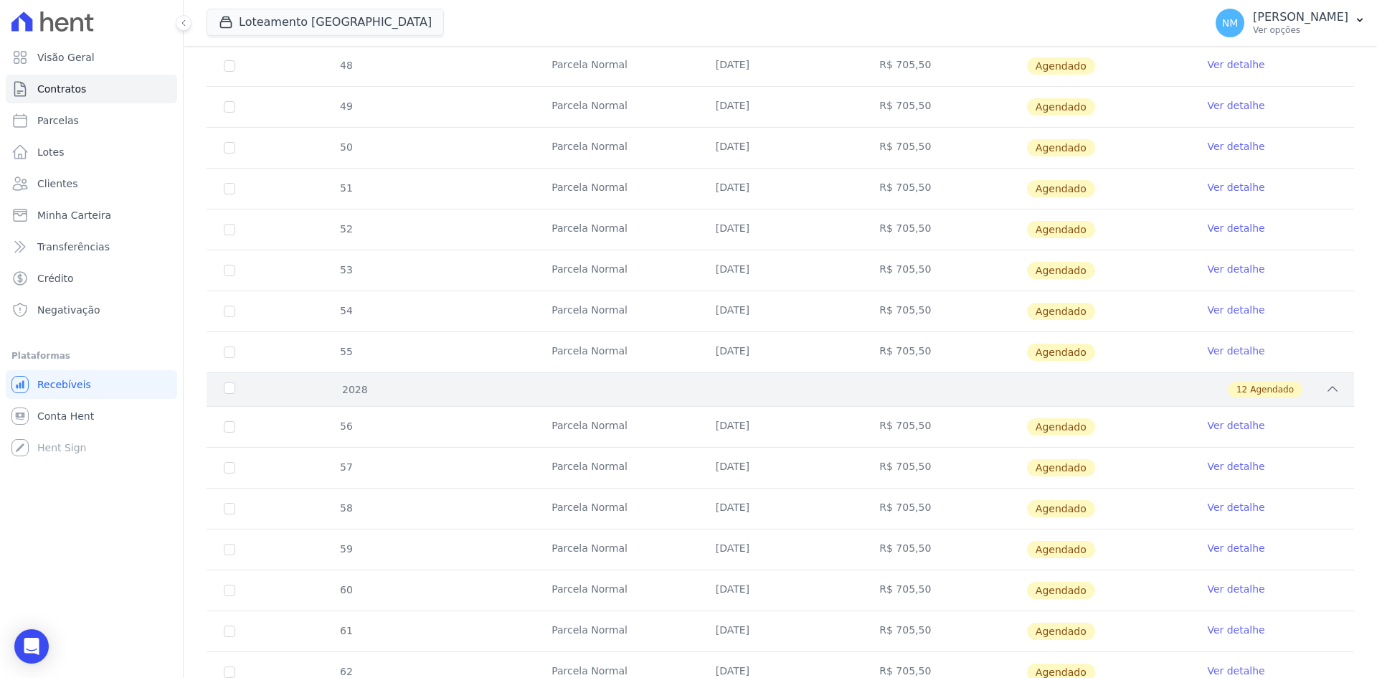
click at [1292, 389] on div "12 Agendado" at bounding box center [836, 389] width 1006 height 16
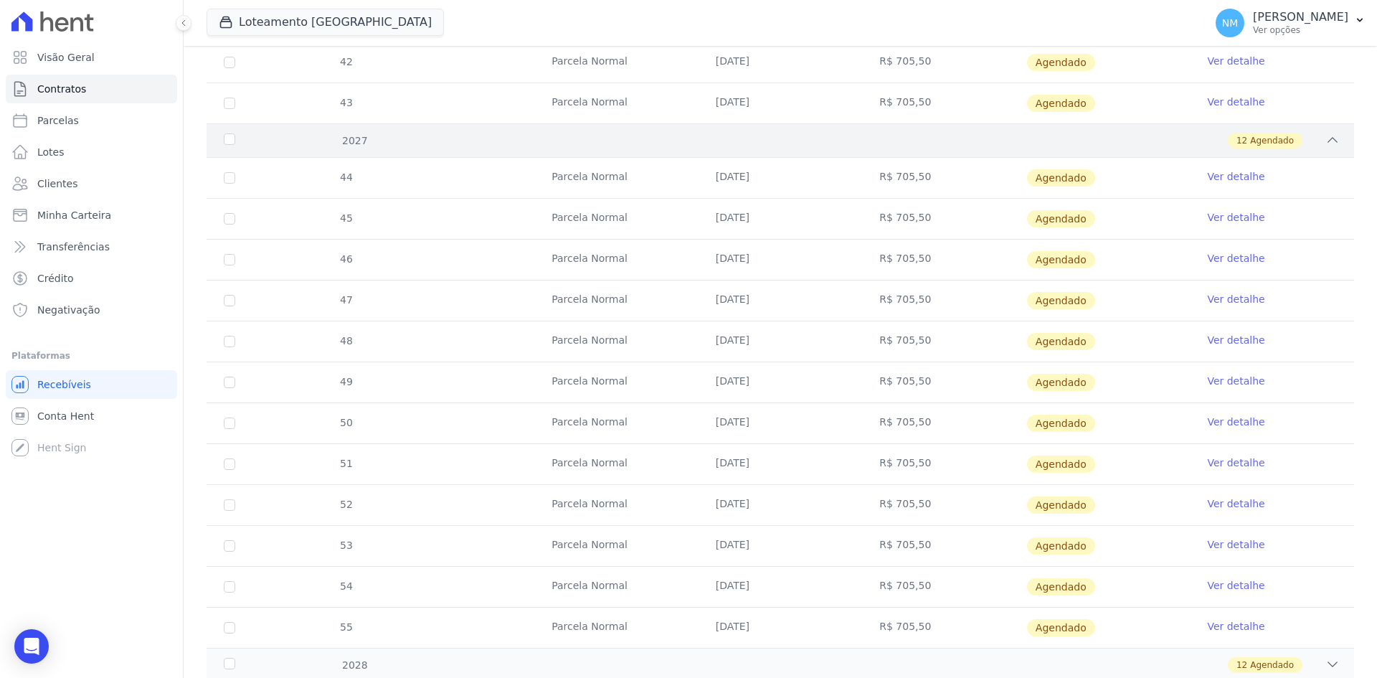
click at [1277, 145] on span "Agendado" at bounding box center [1272, 140] width 44 height 13
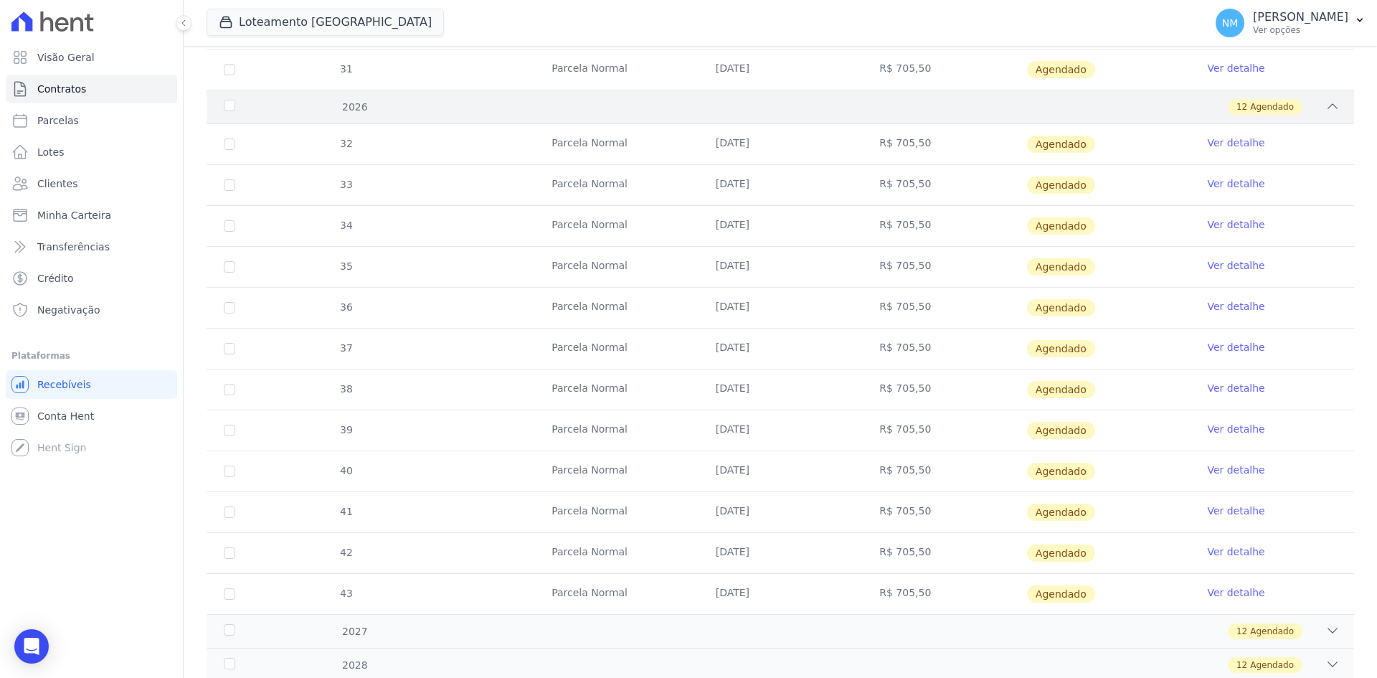
click at [1268, 115] on div "2026 12 Agendado" at bounding box center [779, 107] width 1147 height 34
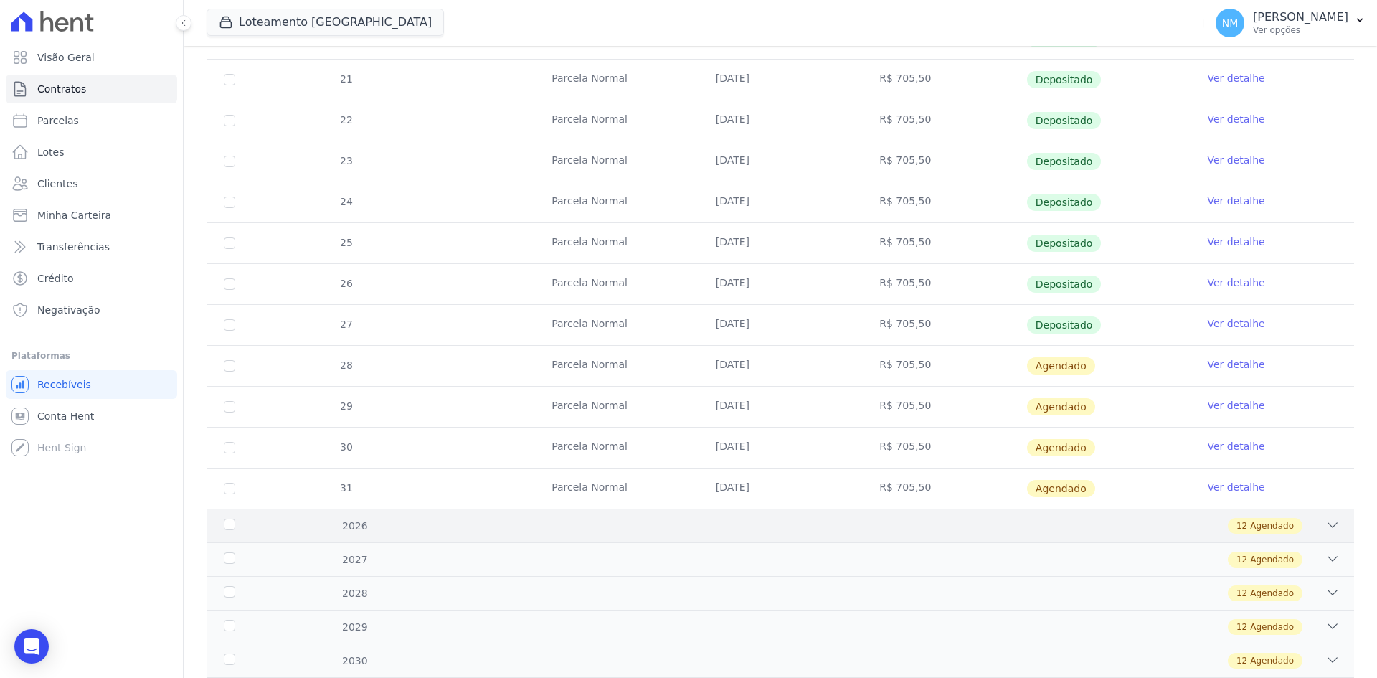
scroll to position [562, 0]
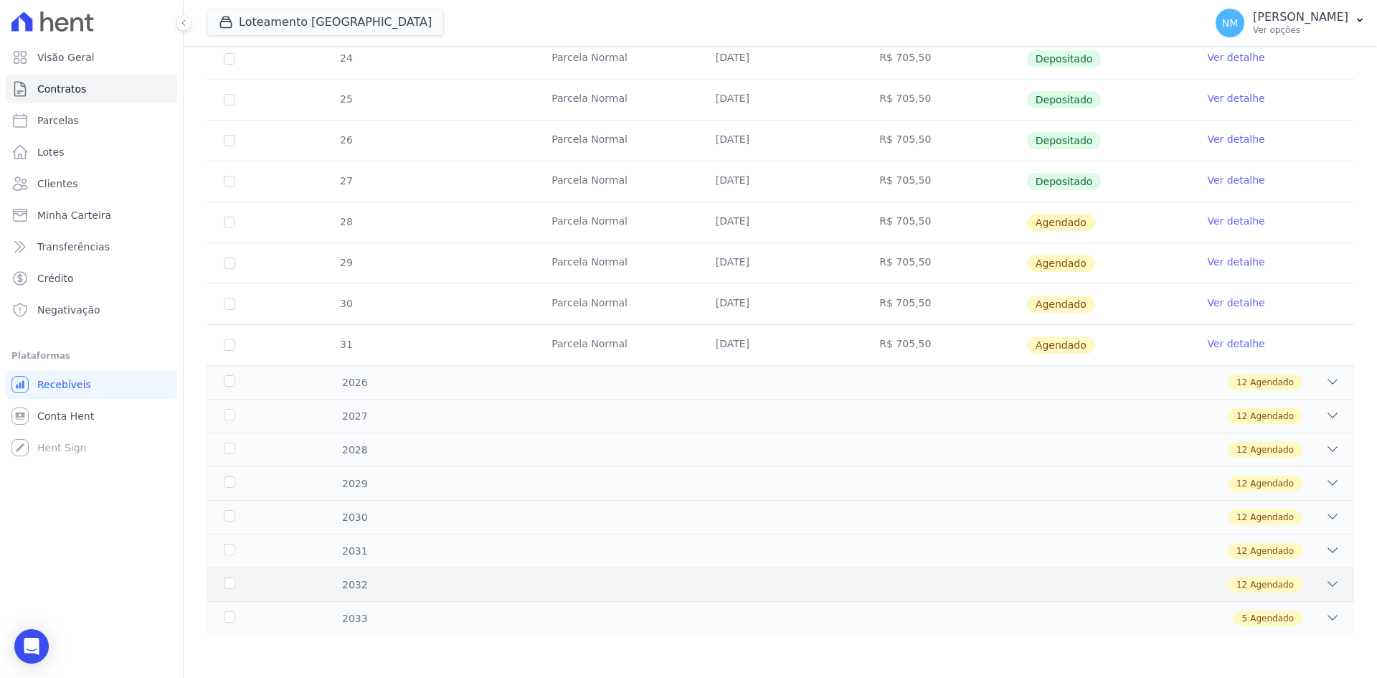
click at [1283, 584] on div "12 Agendado" at bounding box center [1265, 584] width 75 height 16
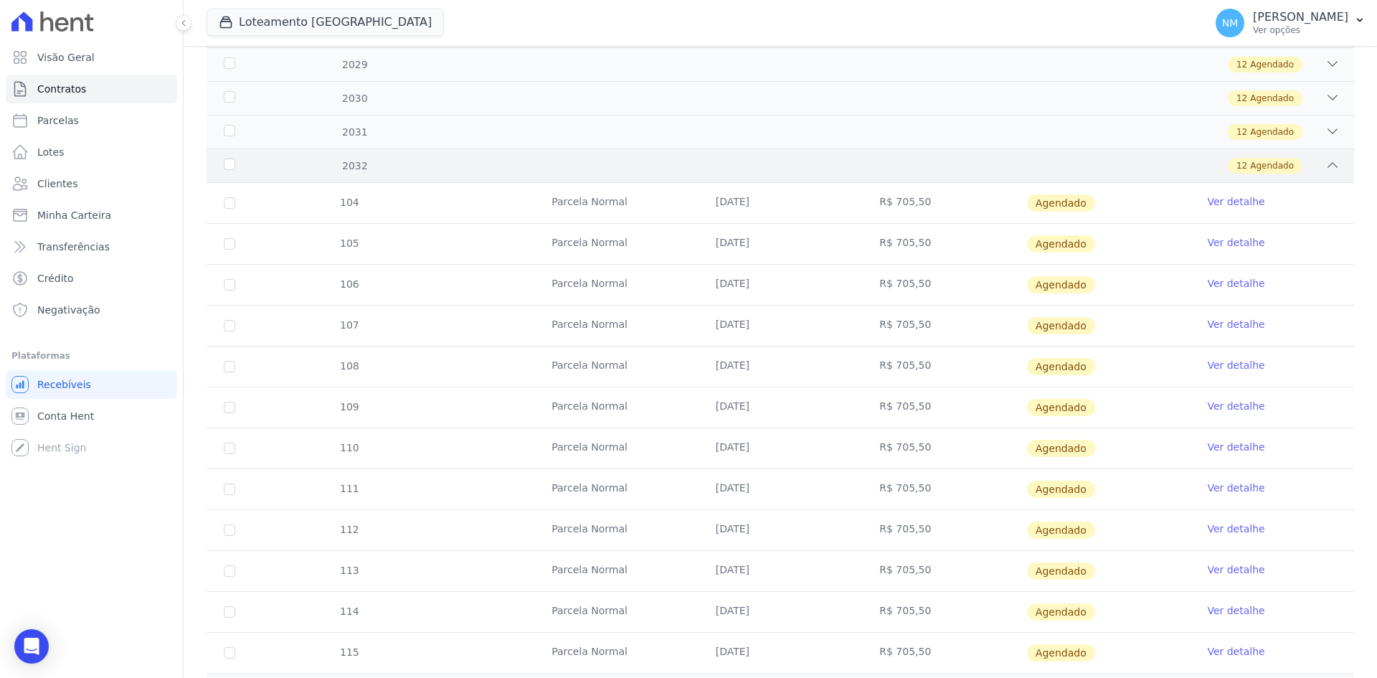
click at [1299, 169] on div "12 Agendado" at bounding box center [836, 166] width 1006 height 16
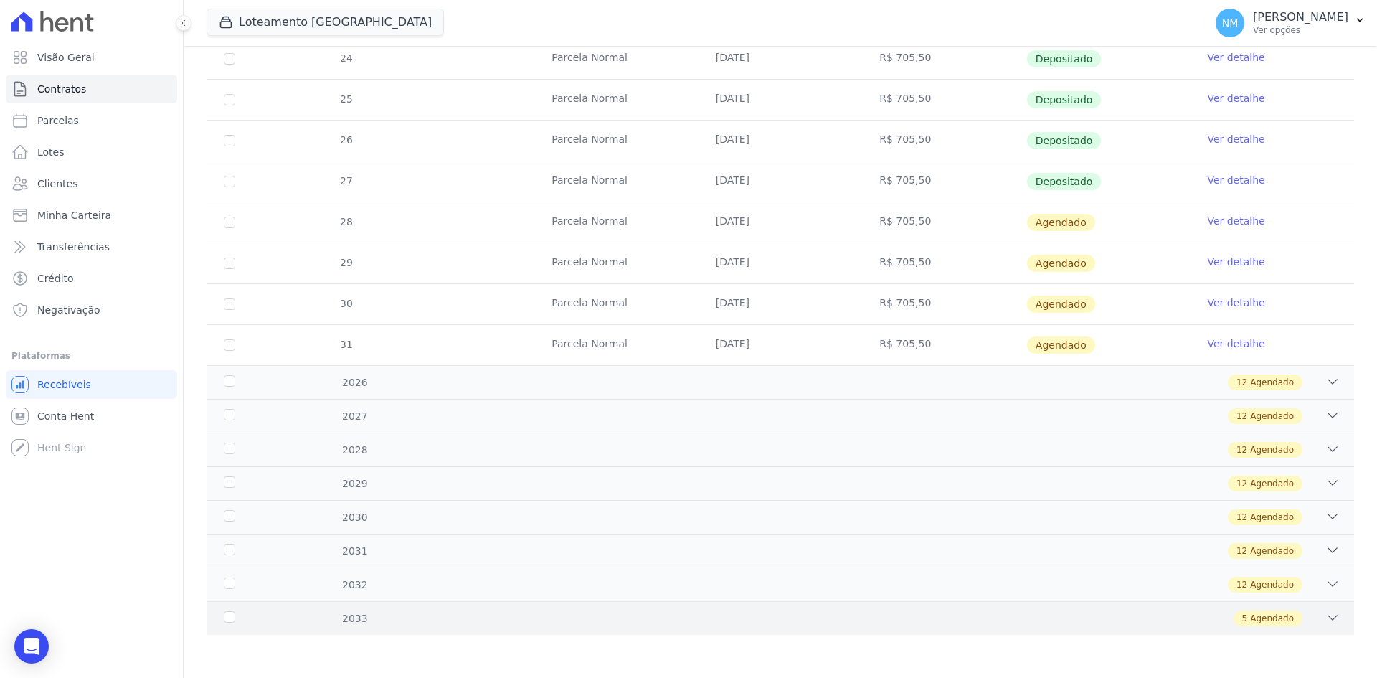
click at [1267, 623] on span "Agendado" at bounding box center [1272, 618] width 44 height 13
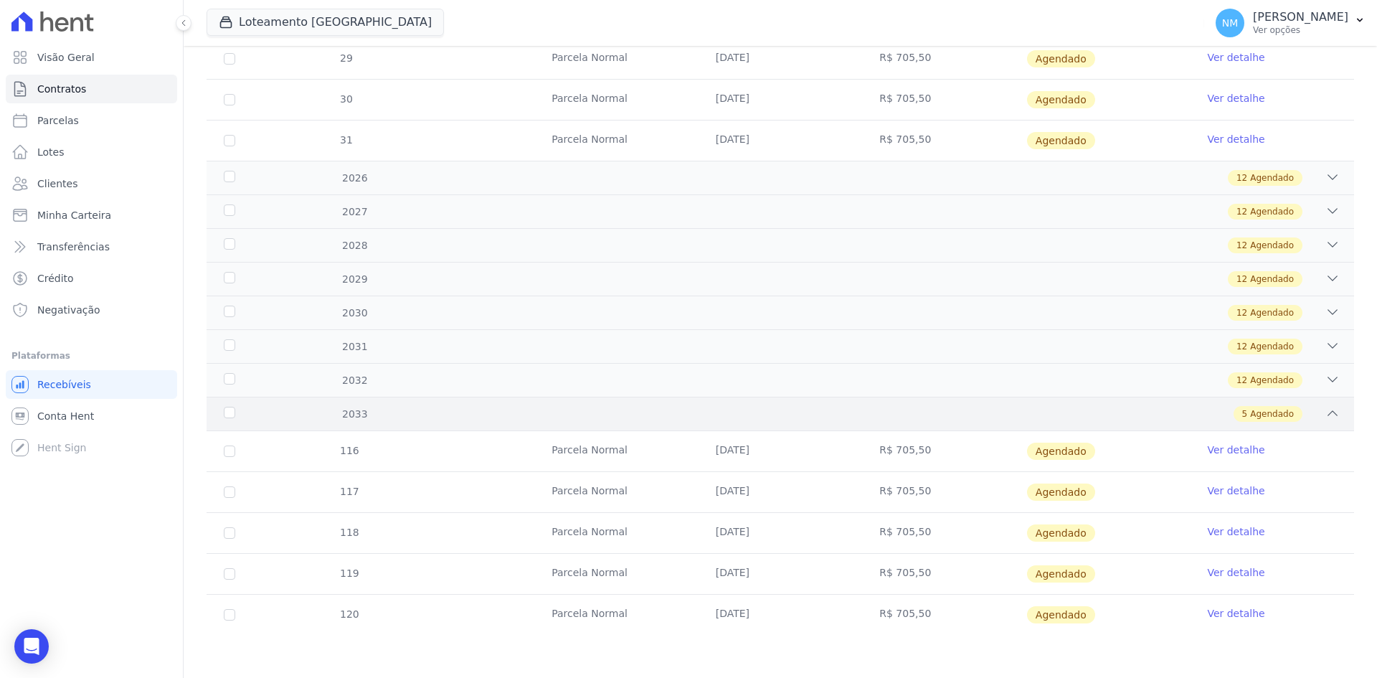
click at [1291, 419] on div "5 Agendado" at bounding box center [1267, 414] width 69 height 16
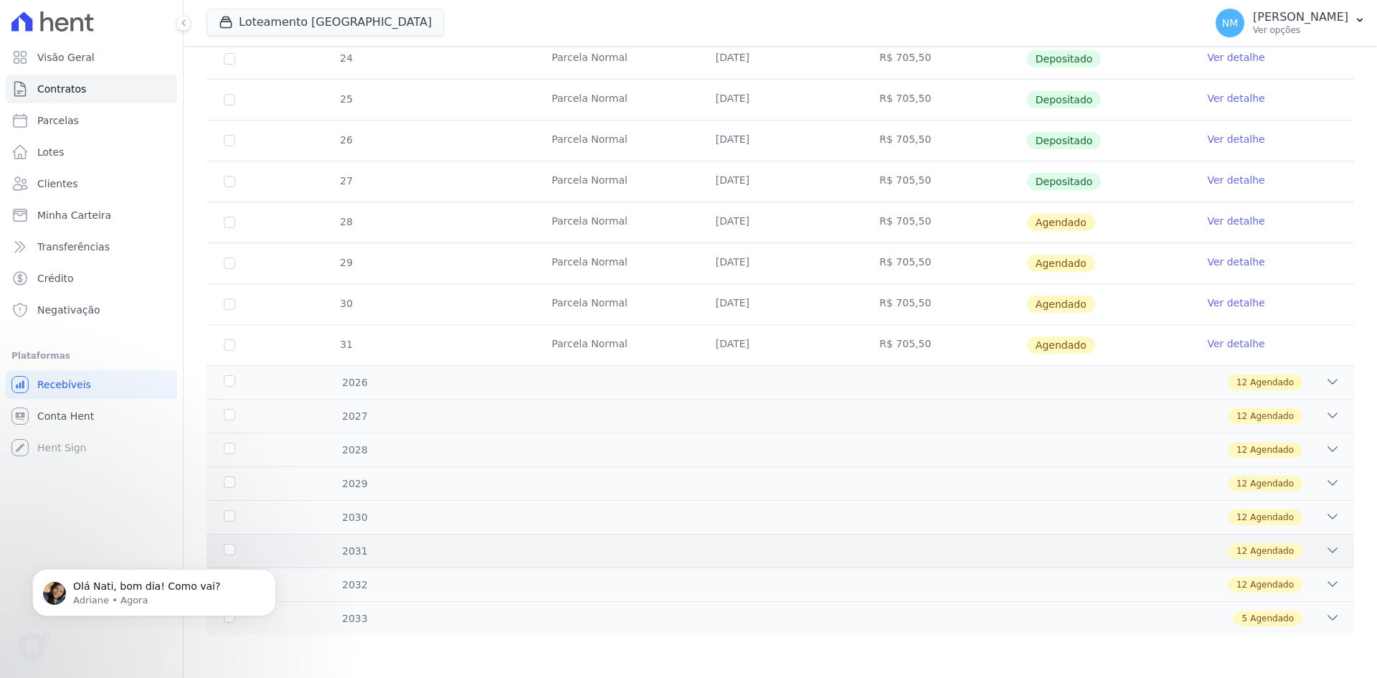
scroll to position [0, 0]
